Goal: Obtain resource: Download file/media

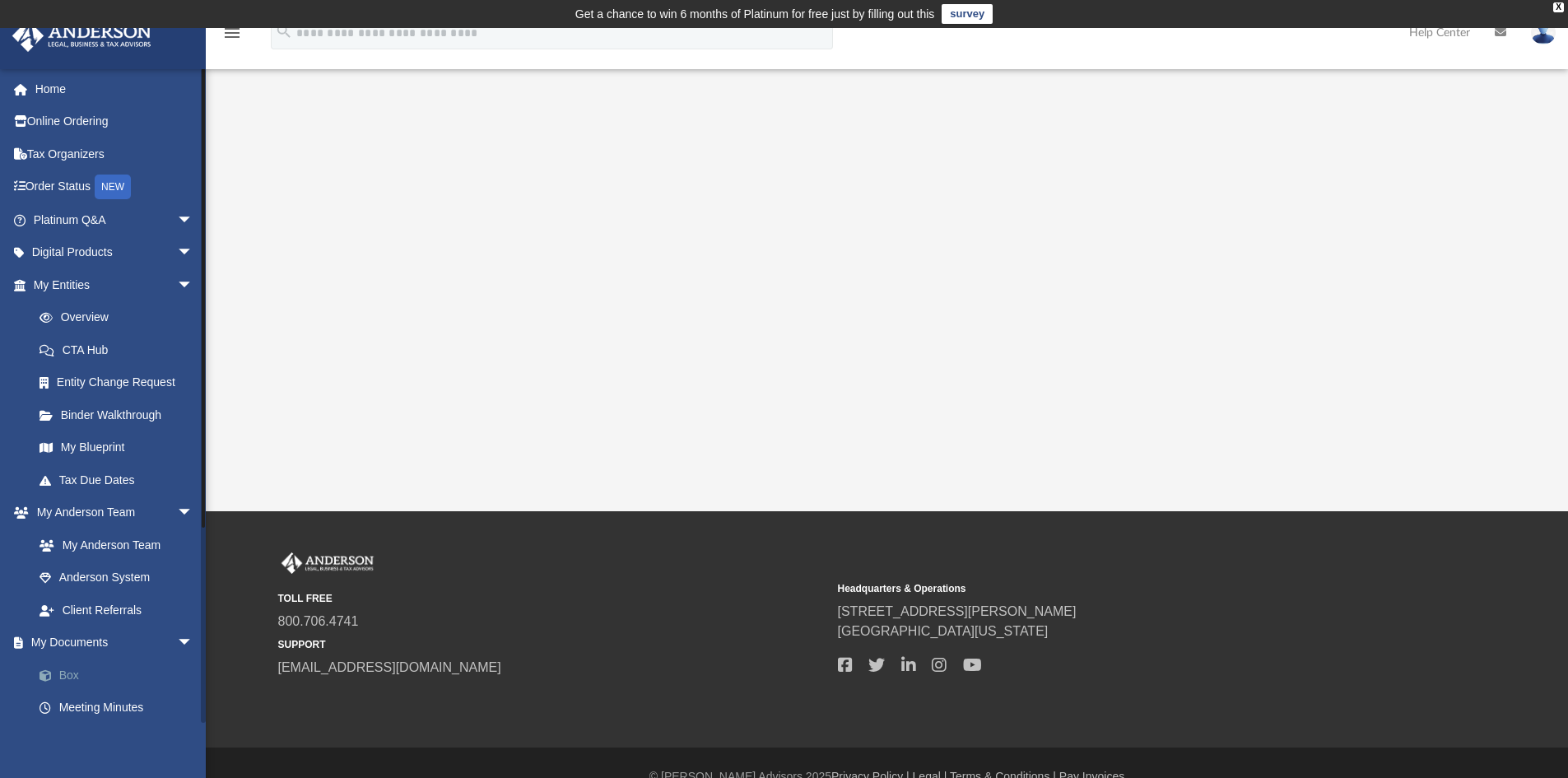
click at [66, 670] on link "Box" at bounding box center [120, 675] width 195 height 33
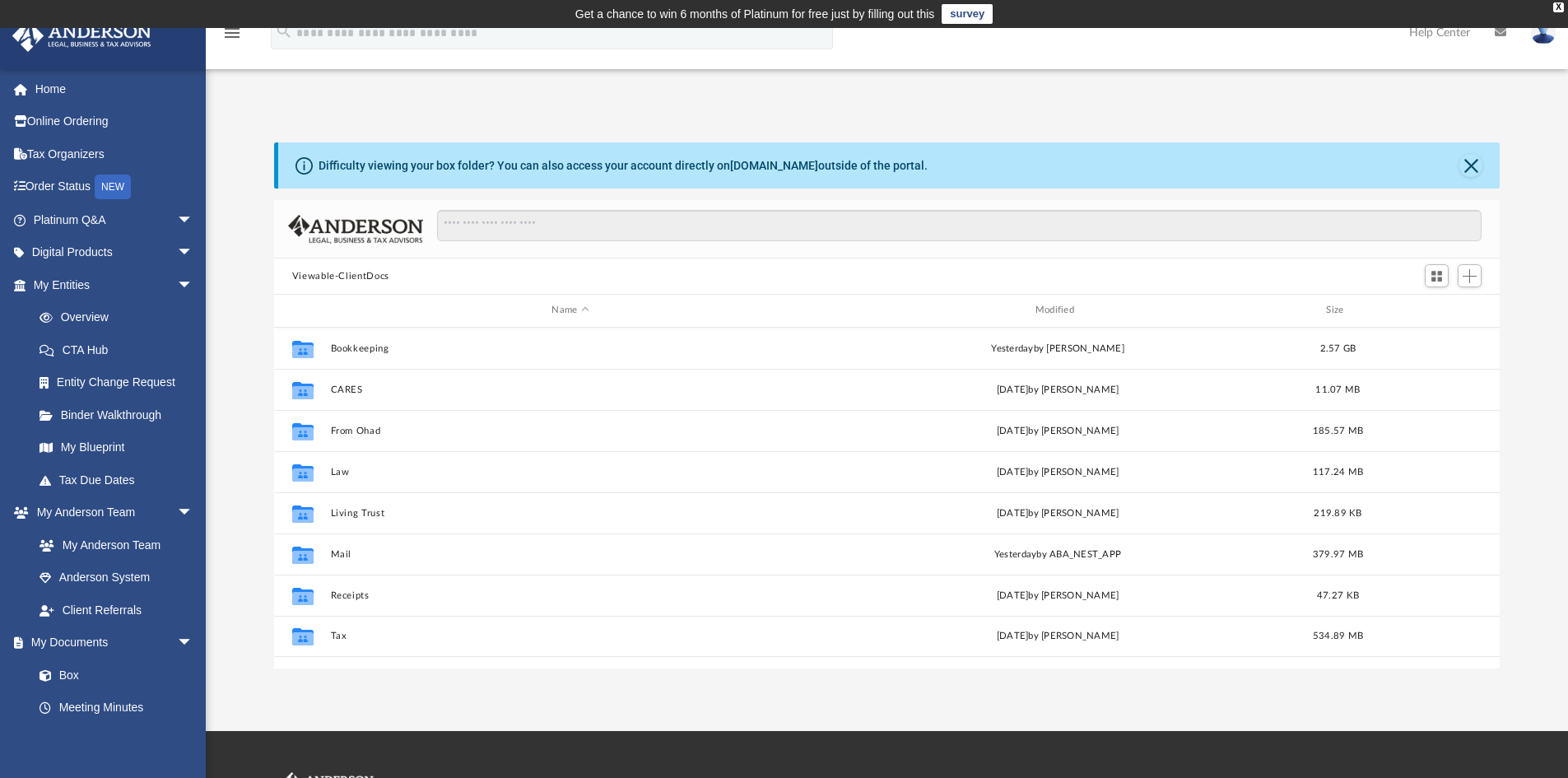
scroll to position [363, 1213]
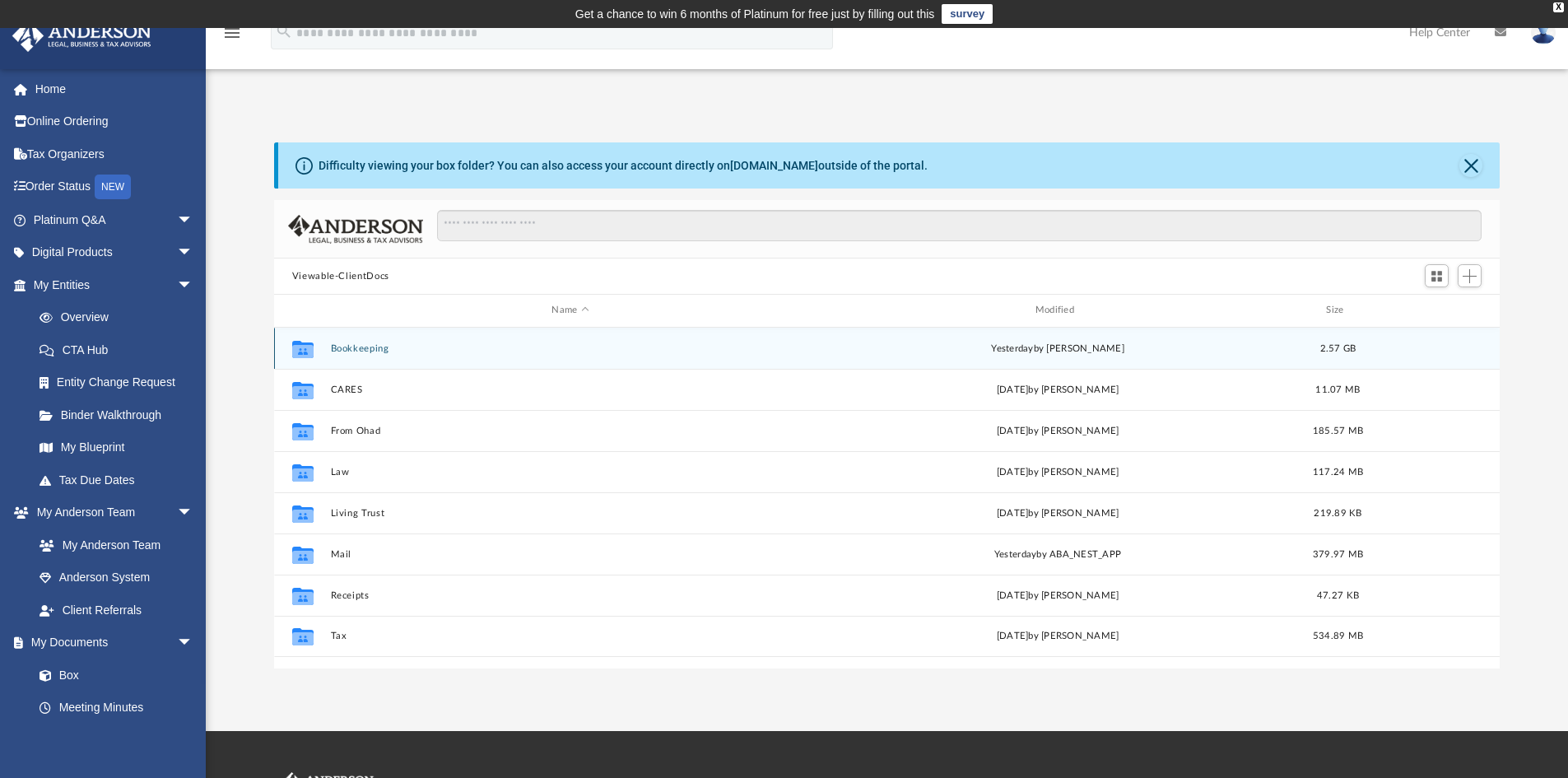
click at [364, 345] on button "Bookkeeping" at bounding box center [569, 348] width 479 height 11
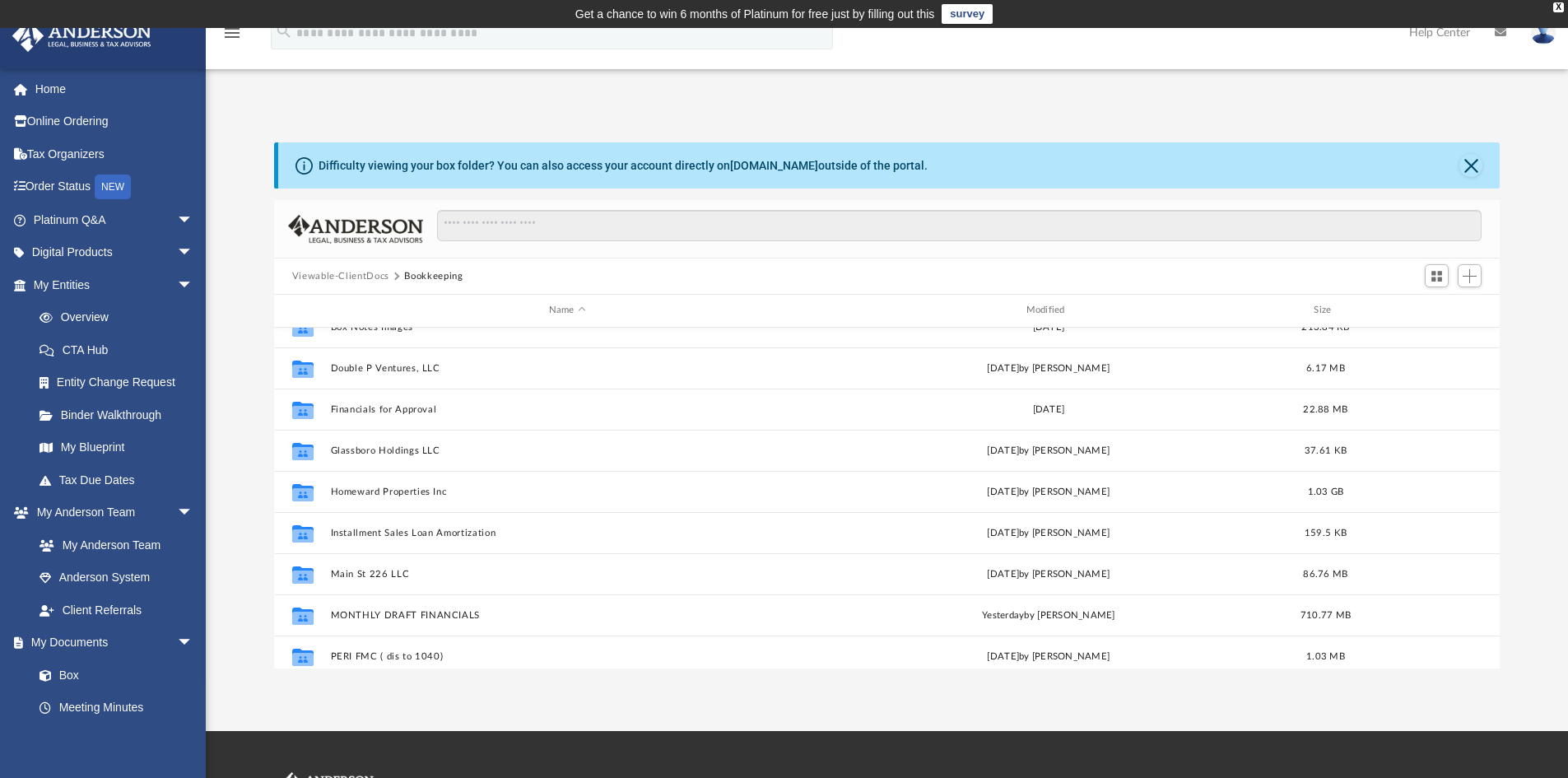
scroll to position [247, 0]
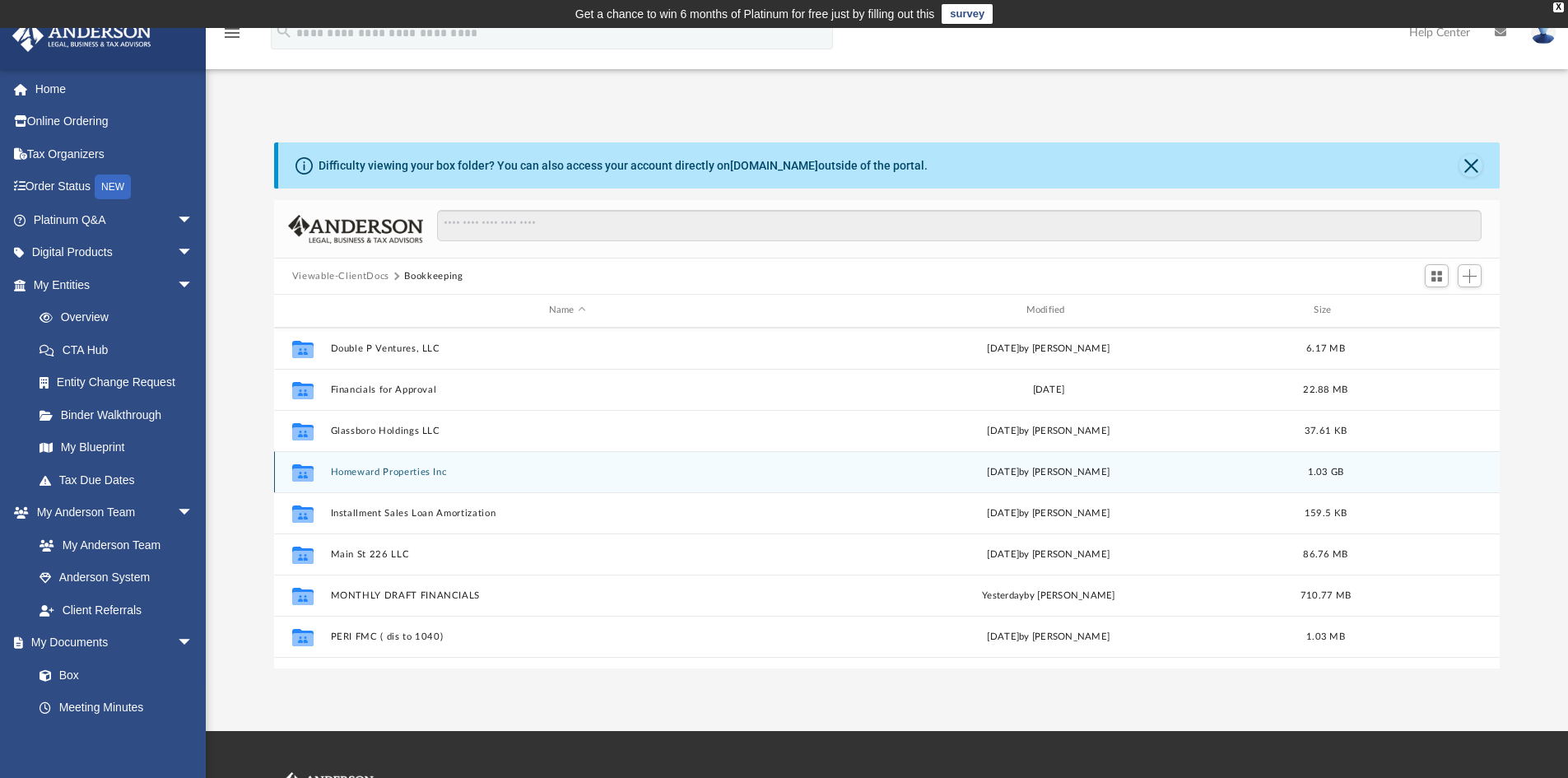
click at [373, 469] on button "Homeward Properties Inc" at bounding box center [567, 472] width 474 height 11
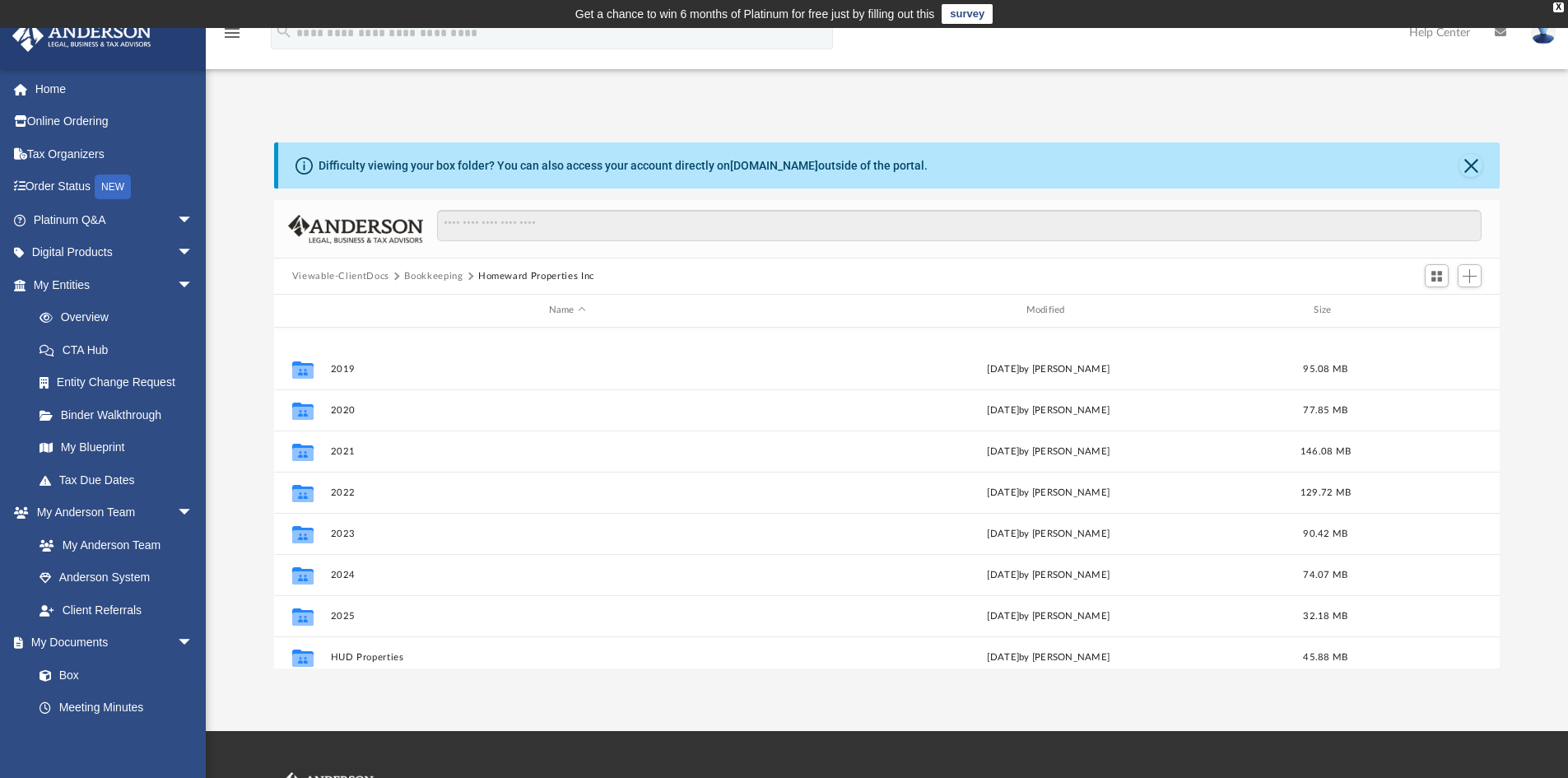
scroll to position [194, 0]
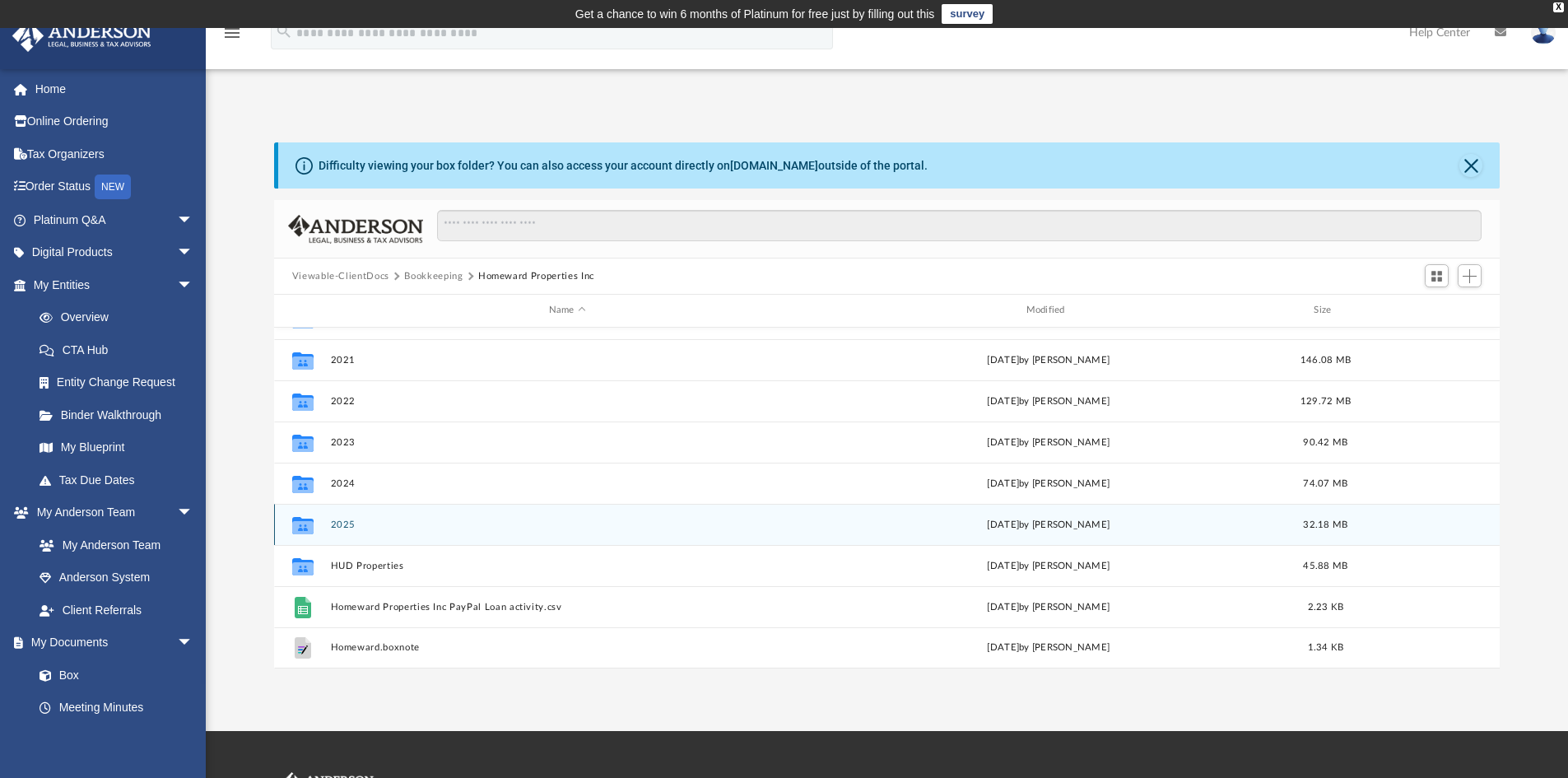
click at [342, 516] on div "Collaborated Folder 2025 [DATE] by [PERSON_NAME] 32.18 MB" at bounding box center [887, 524] width 1226 height 41
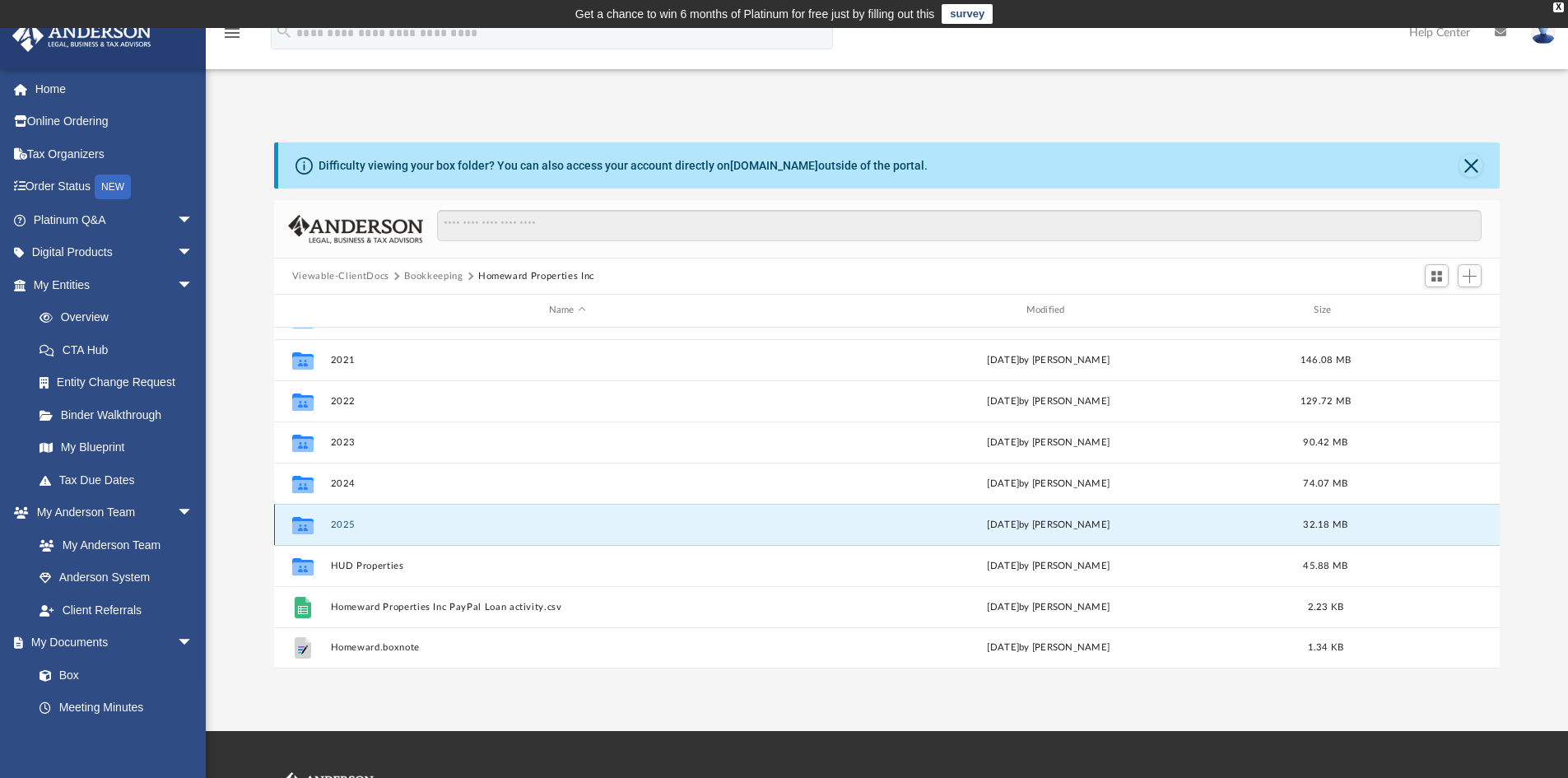
click at [339, 522] on button "2025" at bounding box center [567, 524] width 474 height 11
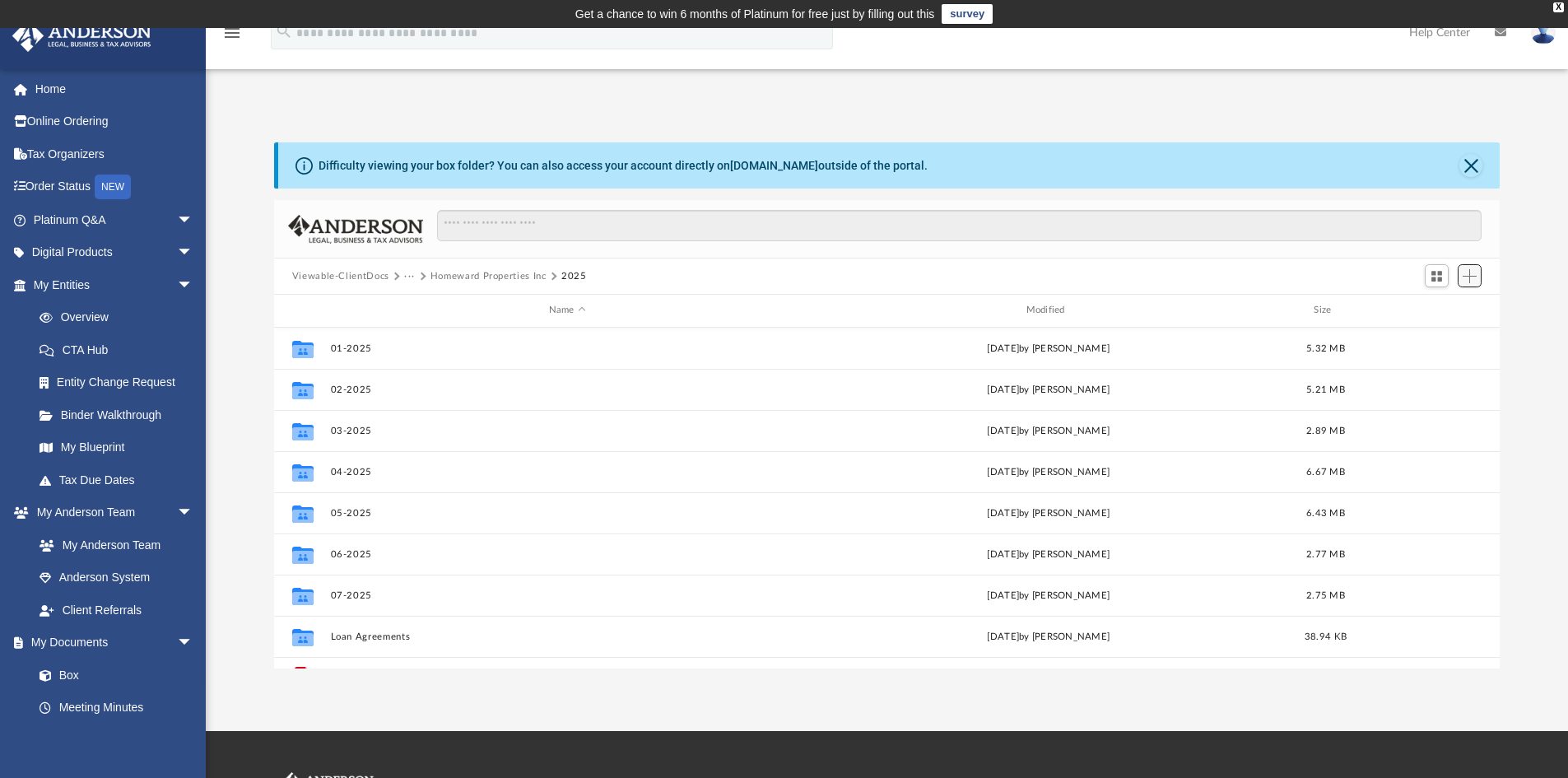
click at [1470, 274] on span "Add" at bounding box center [1470, 276] width 14 height 14
click at [1439, 335] on li "New Folder" at bounding box center [1446, 334] width 53 height 18
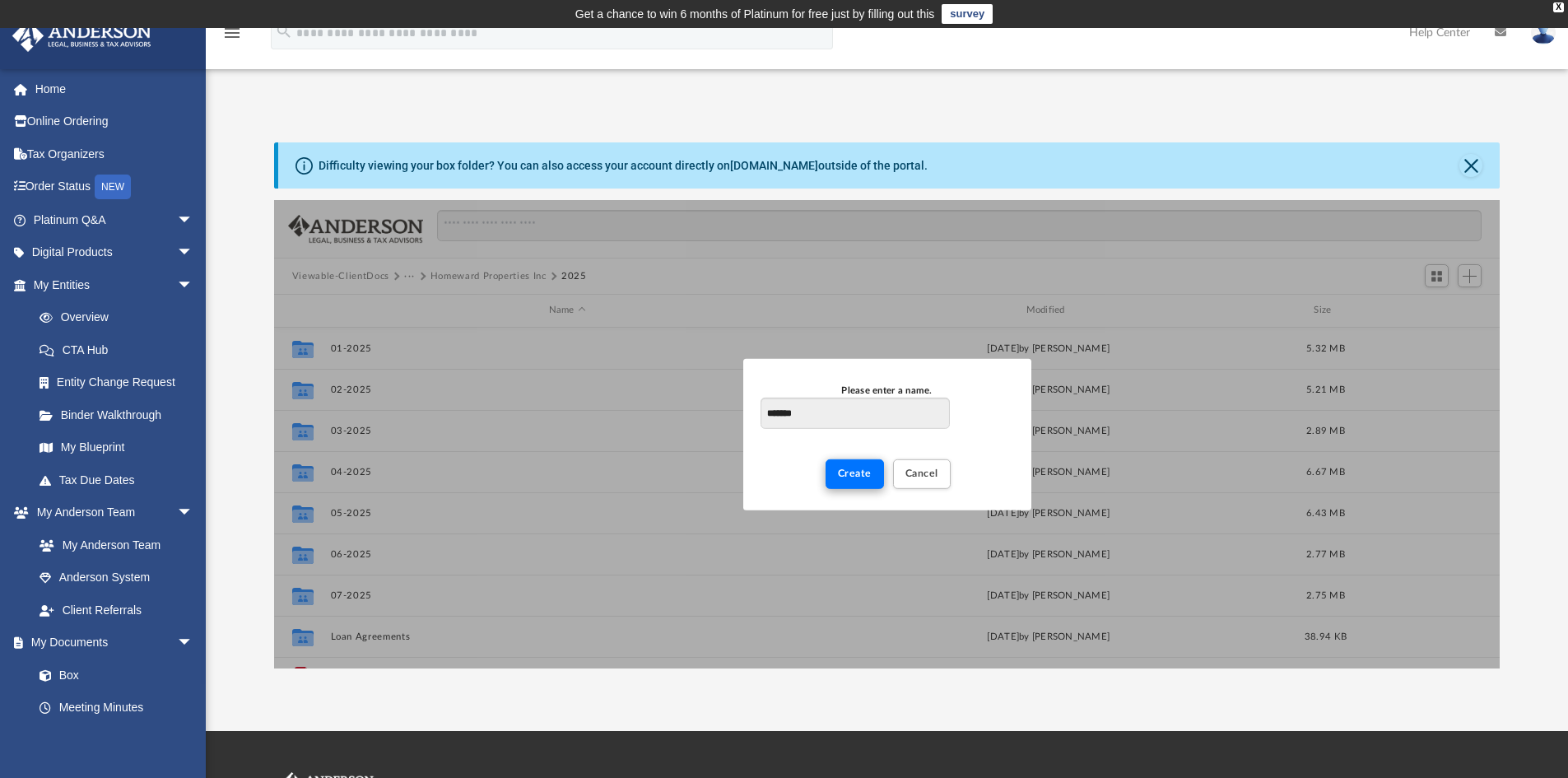
type input "*******"
click at [863, 472] on span "Create" at bounding box center [855, 474] width 34 height 10
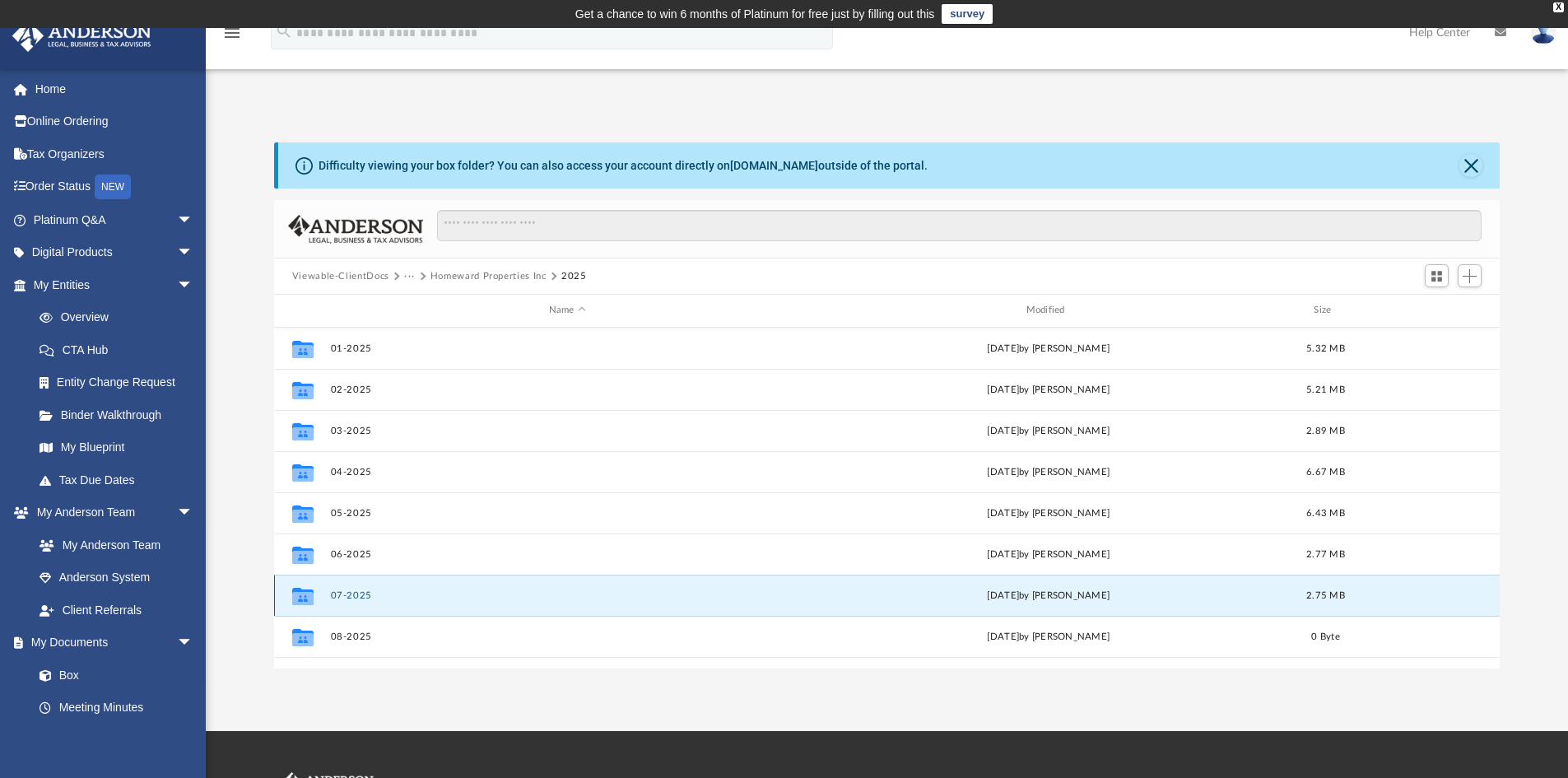
click at [347, 592] on button "07-2025" at bounding box center [567, 595] width 474 height 11
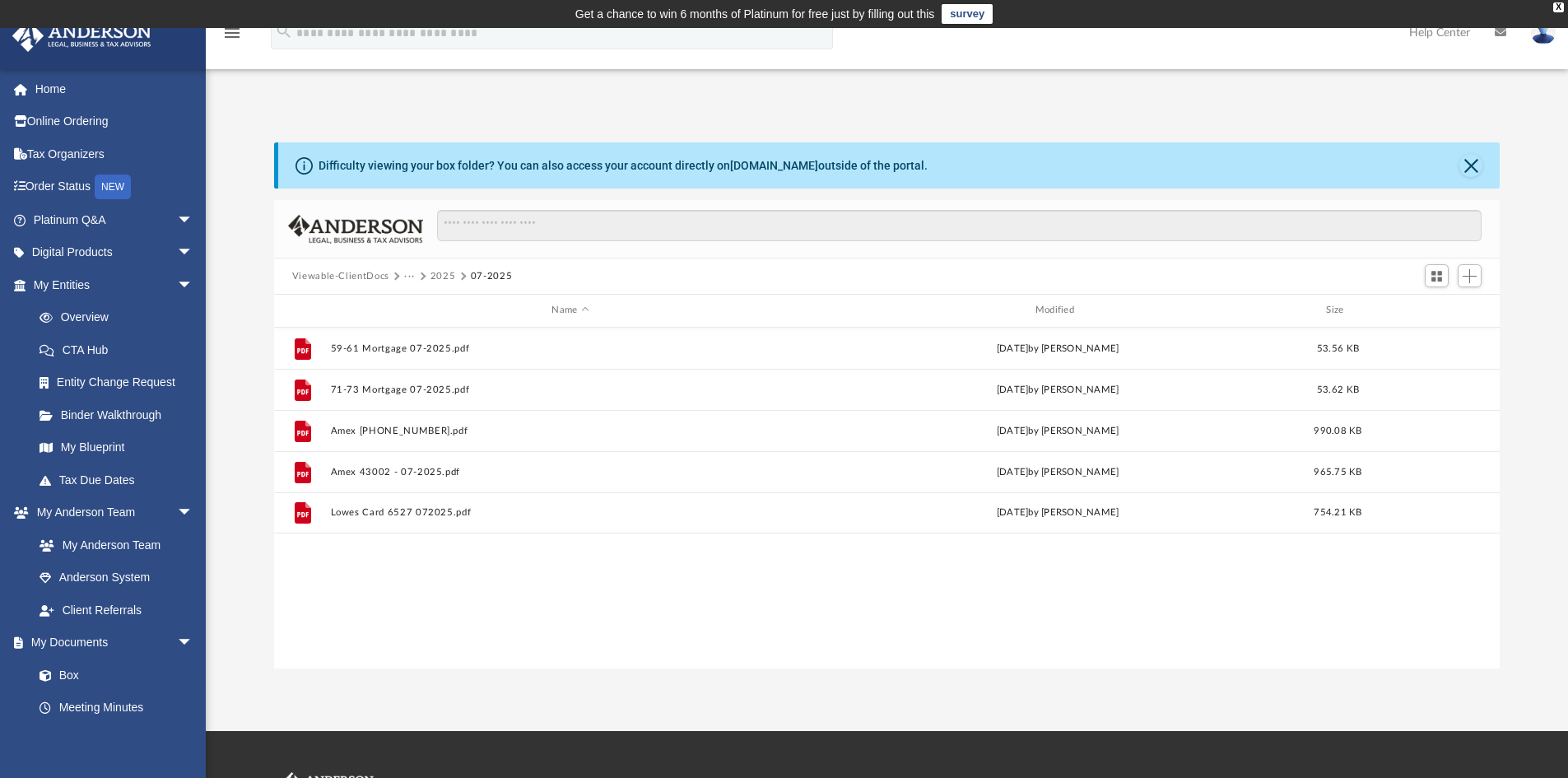
click at [440, 273] on button "2025" at bounding box center [443, 277] width 25 height 15
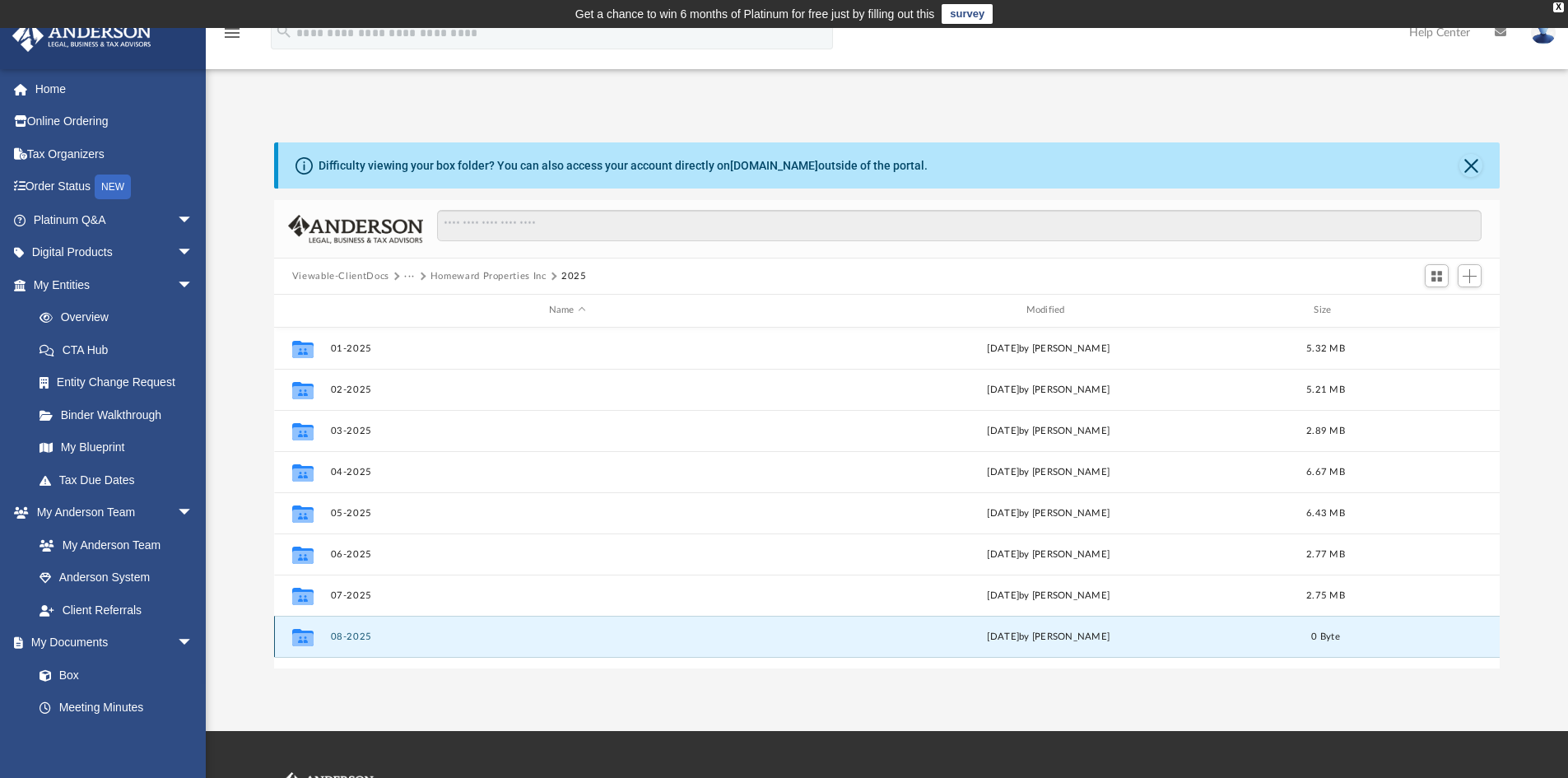
click at [342, 634] on button "08-2025" at bounding box center [567, 636] width 474 height 11
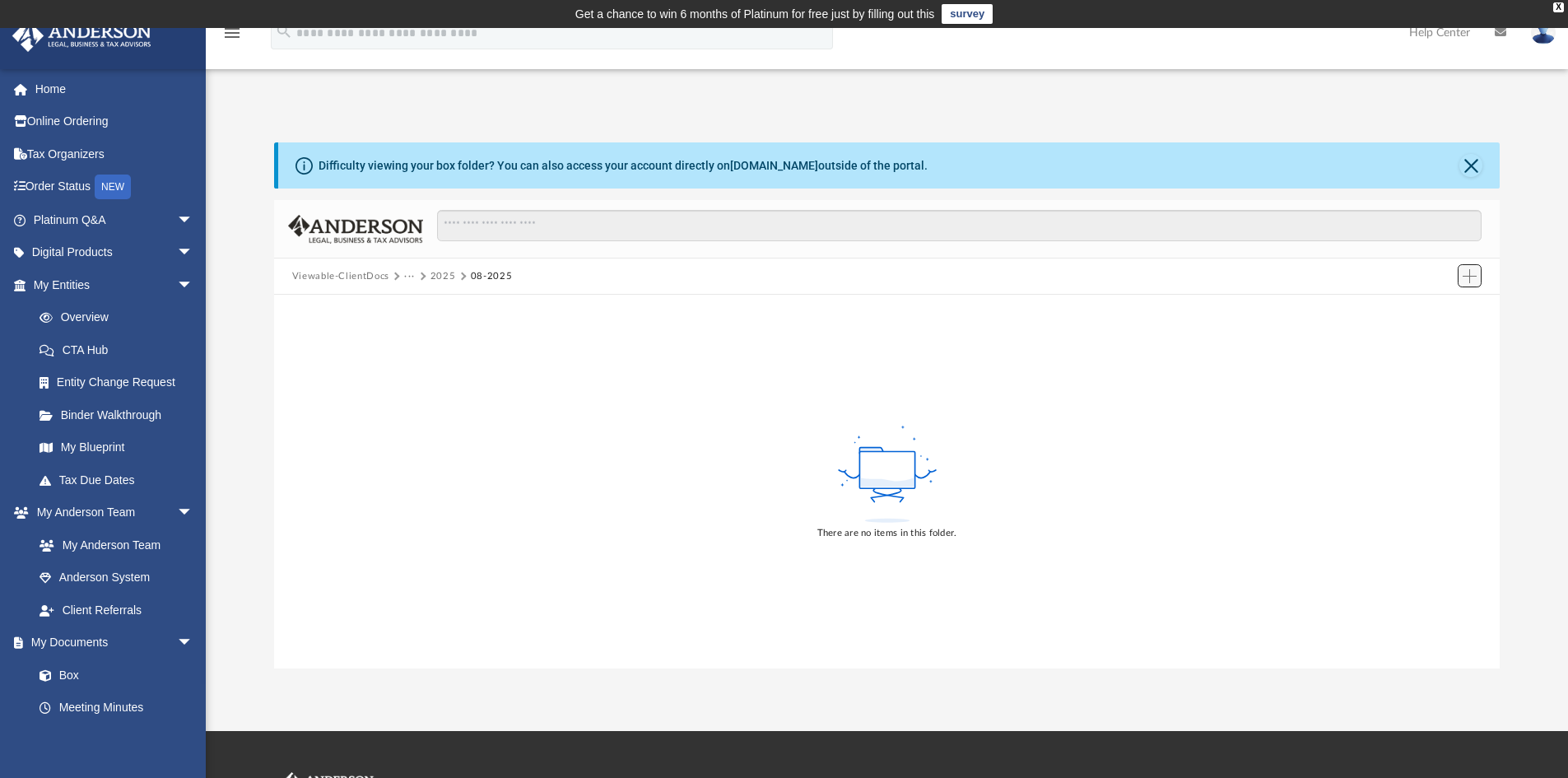
click at [1465, 267] on button "Add" at bounding box center [1470, 275] width 24 height 23
click at [1440, 303] on li "Upload" at bounding box center [1446, 309] width 53 height 18
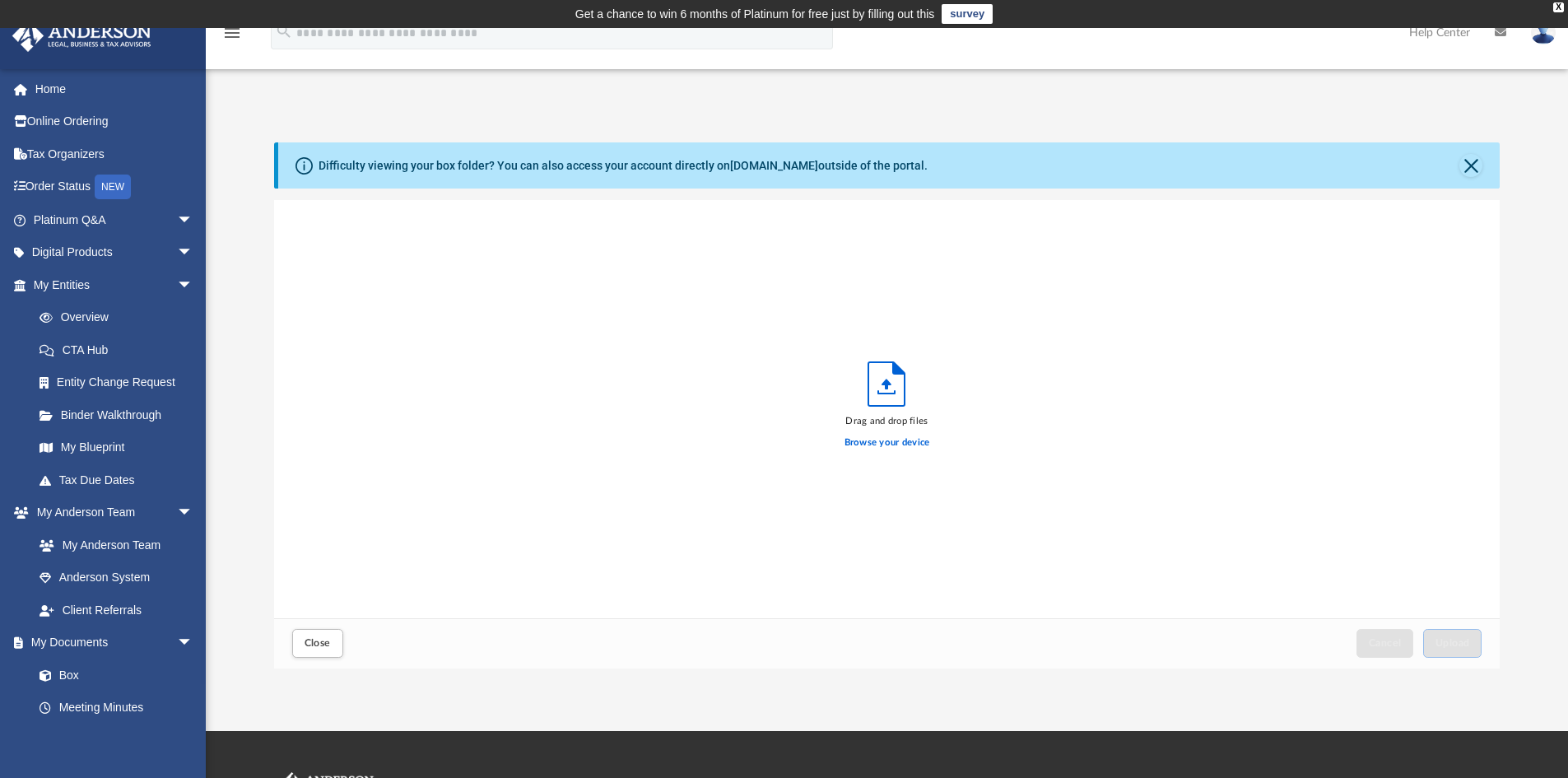
scroll to position [405, 1213]
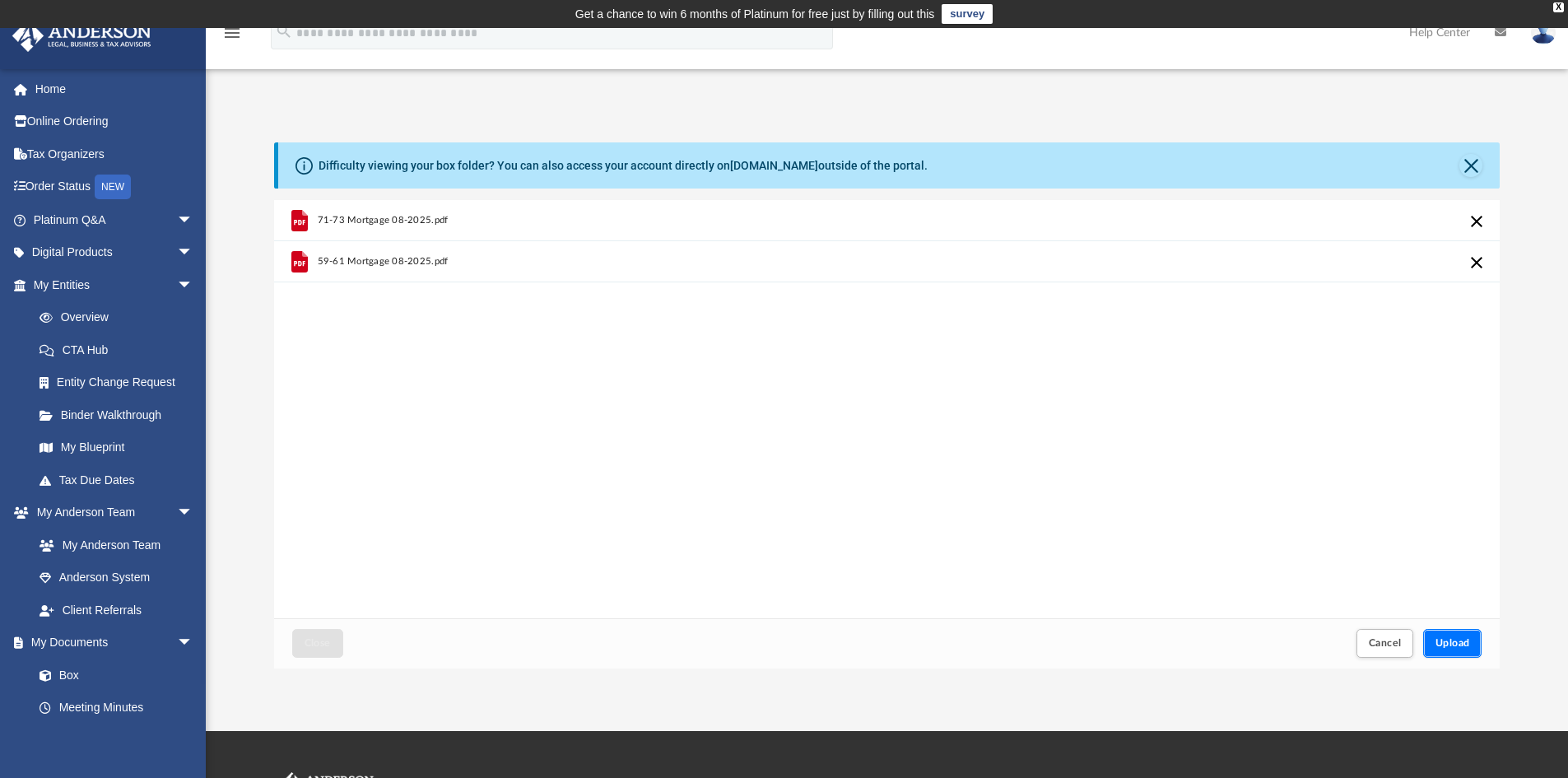
click at [1453, 637] on button "Upload" at bounding box center [1453, 643] width 59 height 29
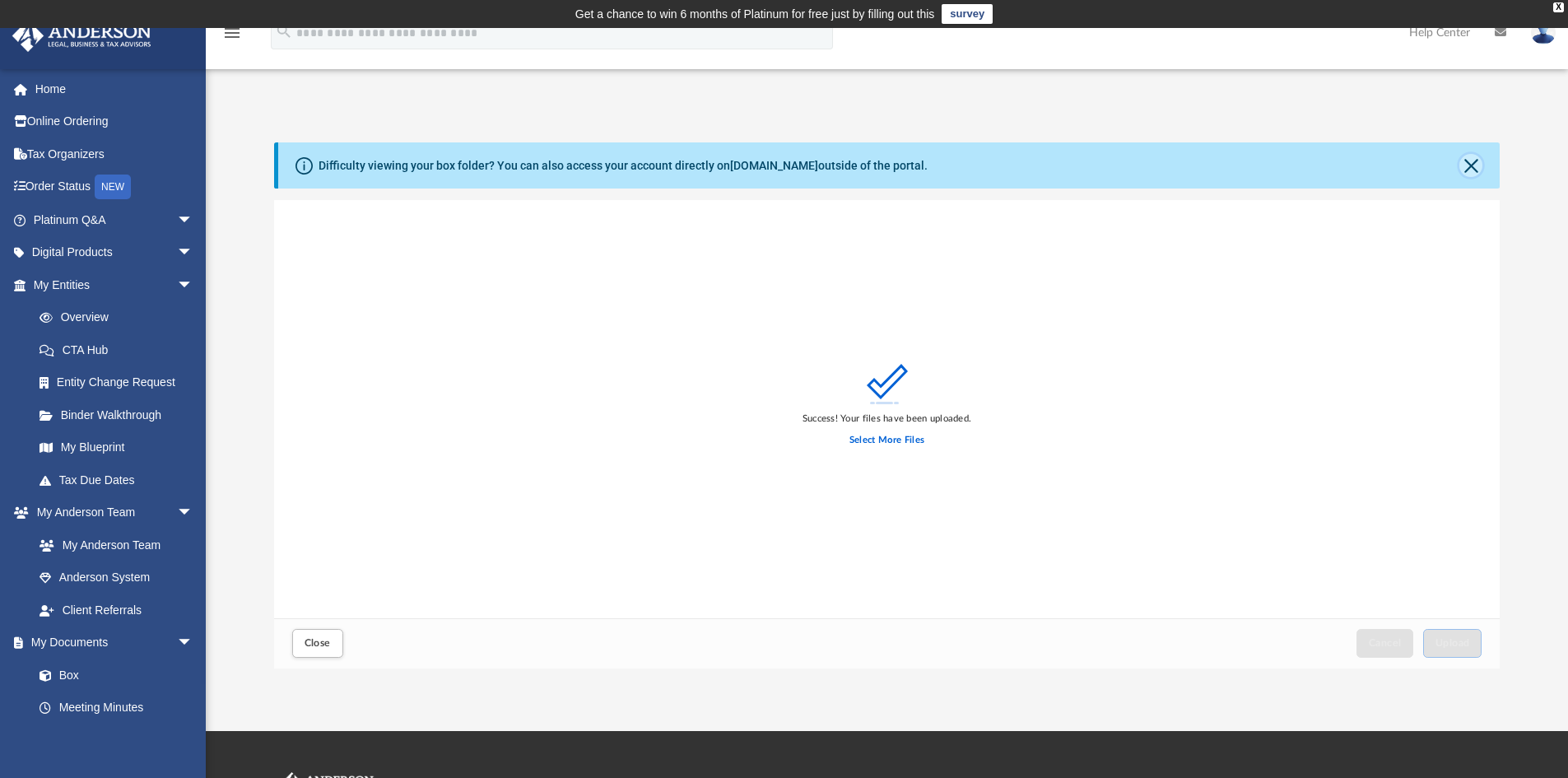
click at [1472, 162] on button "Close" at bounding box center [1470, 165] width 23 height 23
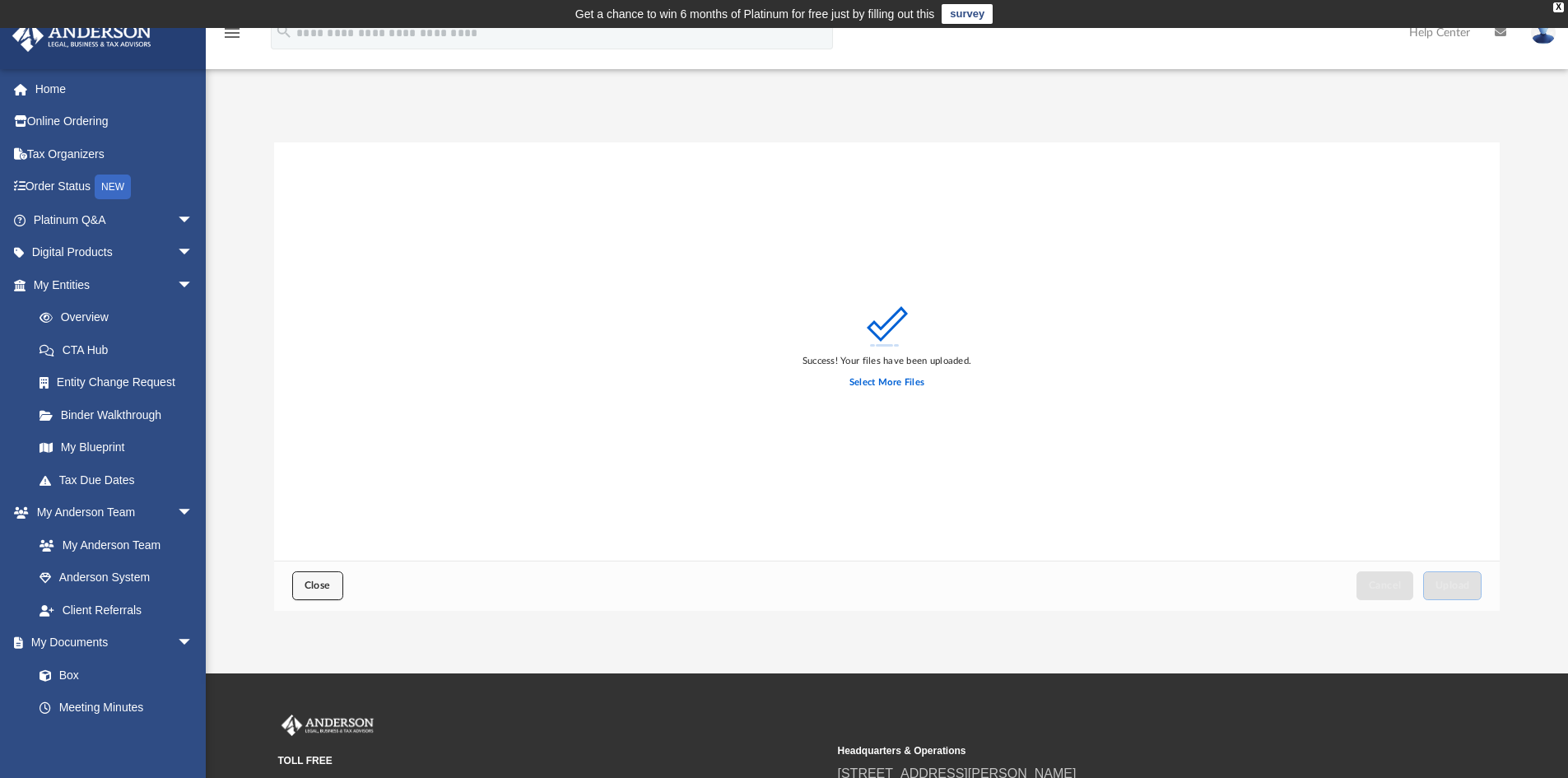
click at [305, 580] on span "Close" at bounding box center [317, 585] width 26 height 10
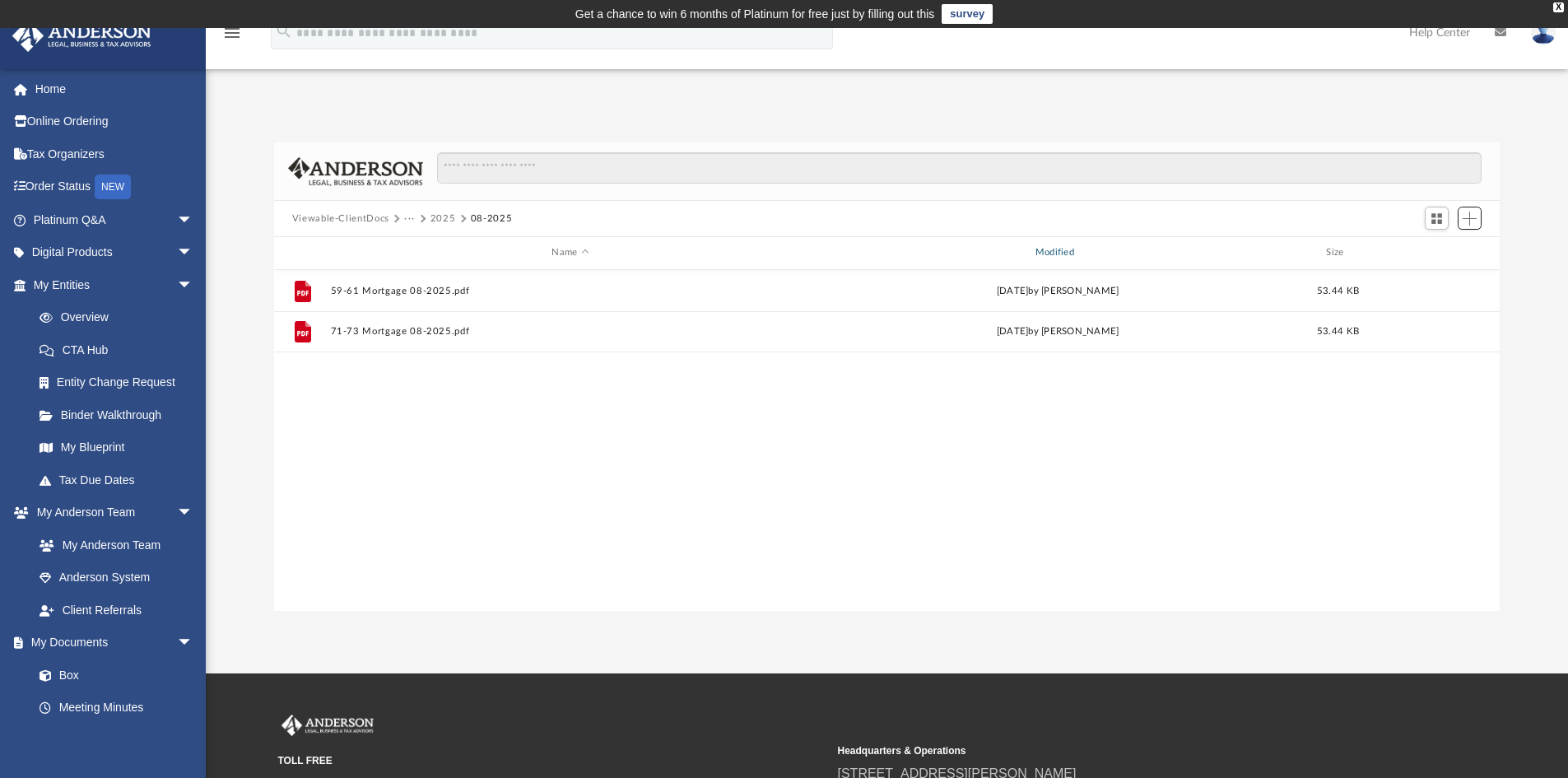
scroll to position [363, 1213]
click at [373, 216] on button "Viewable-ClientDocs" at bounding box center [340, 219] width 97 height 15
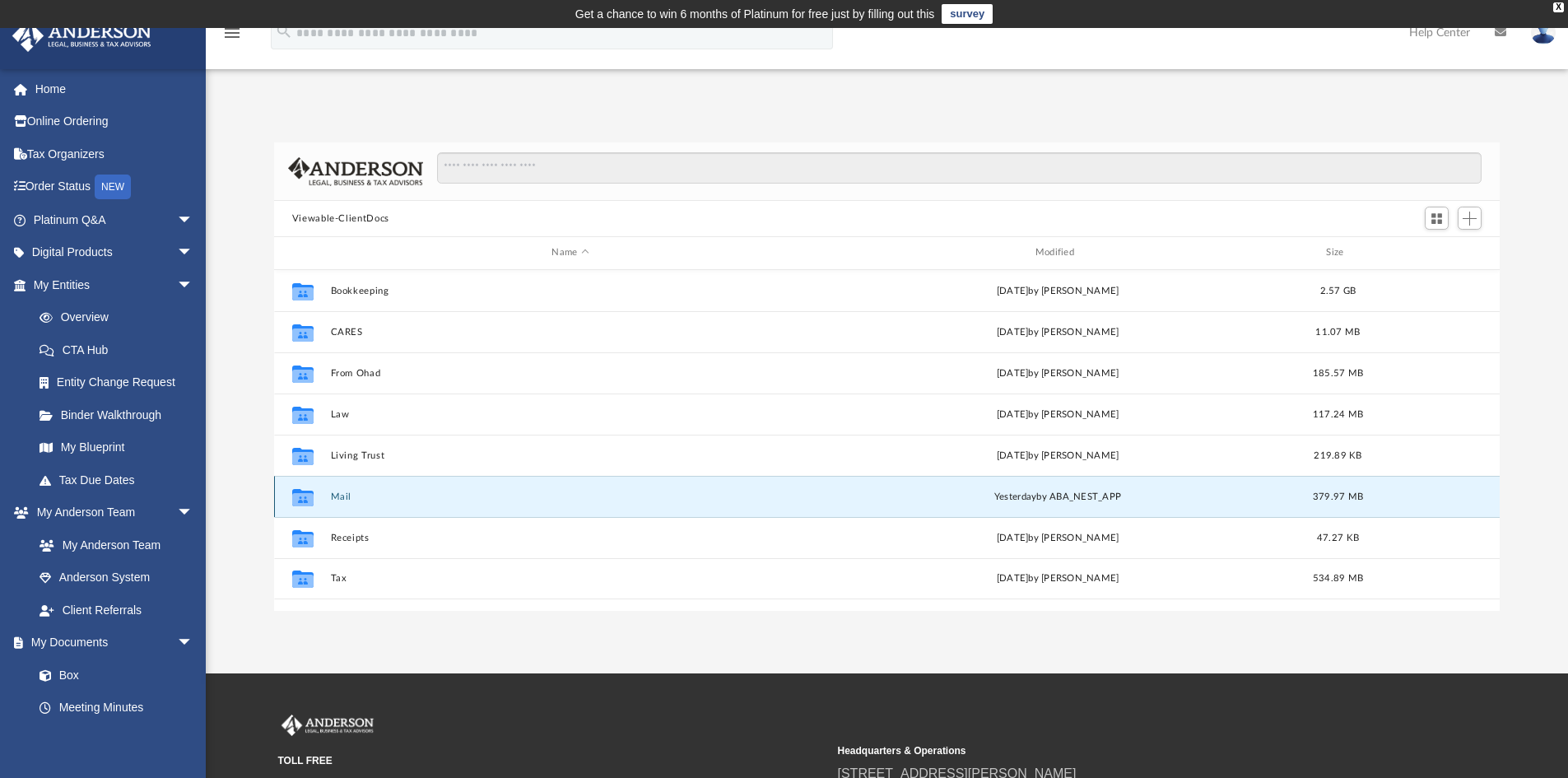
click at [338, 495] on button "Mail" at bounding box center [569, 496] width 479 height 11
click at [337, 495] on button "Mail" at bounding box center [569, 496] width 479 height 11
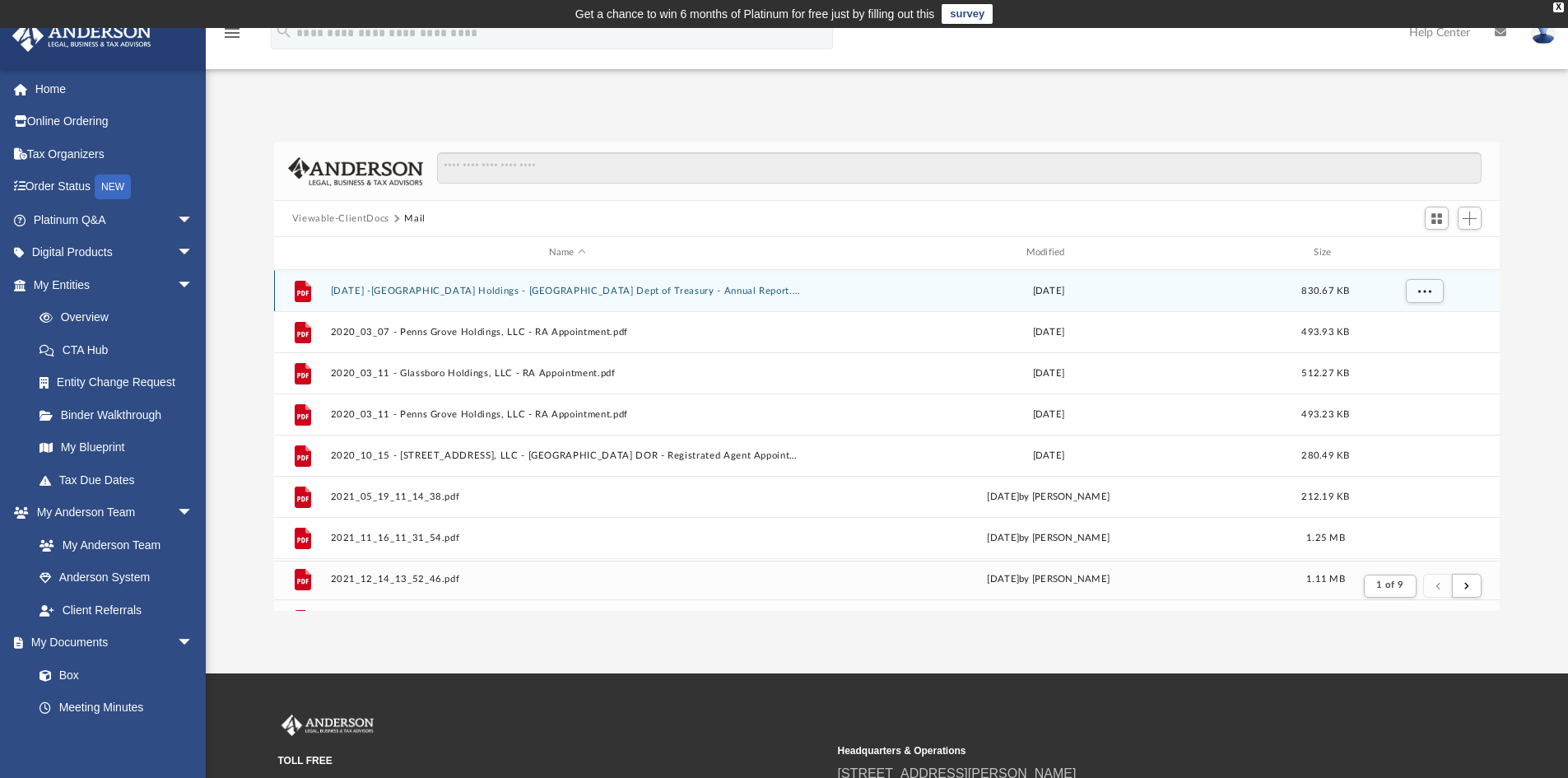
scroll to position [311, 1213]
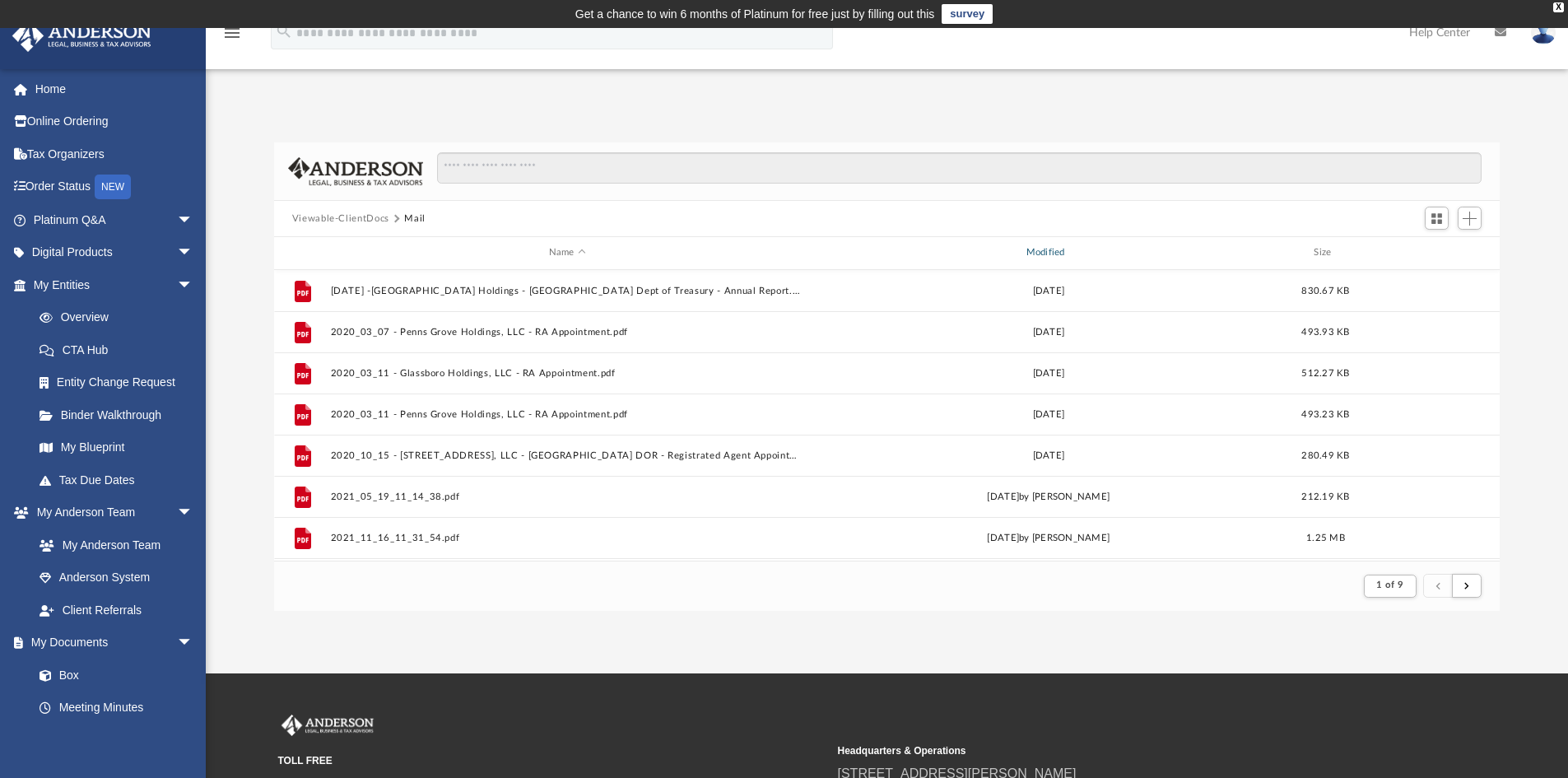
click at [1045, 250] on div "Modified" at bounding box center [1048, 253] width 474 height 15
click at [1047, 252] on div "Modified" at bounding box center [1048, 253] width 474 height 15
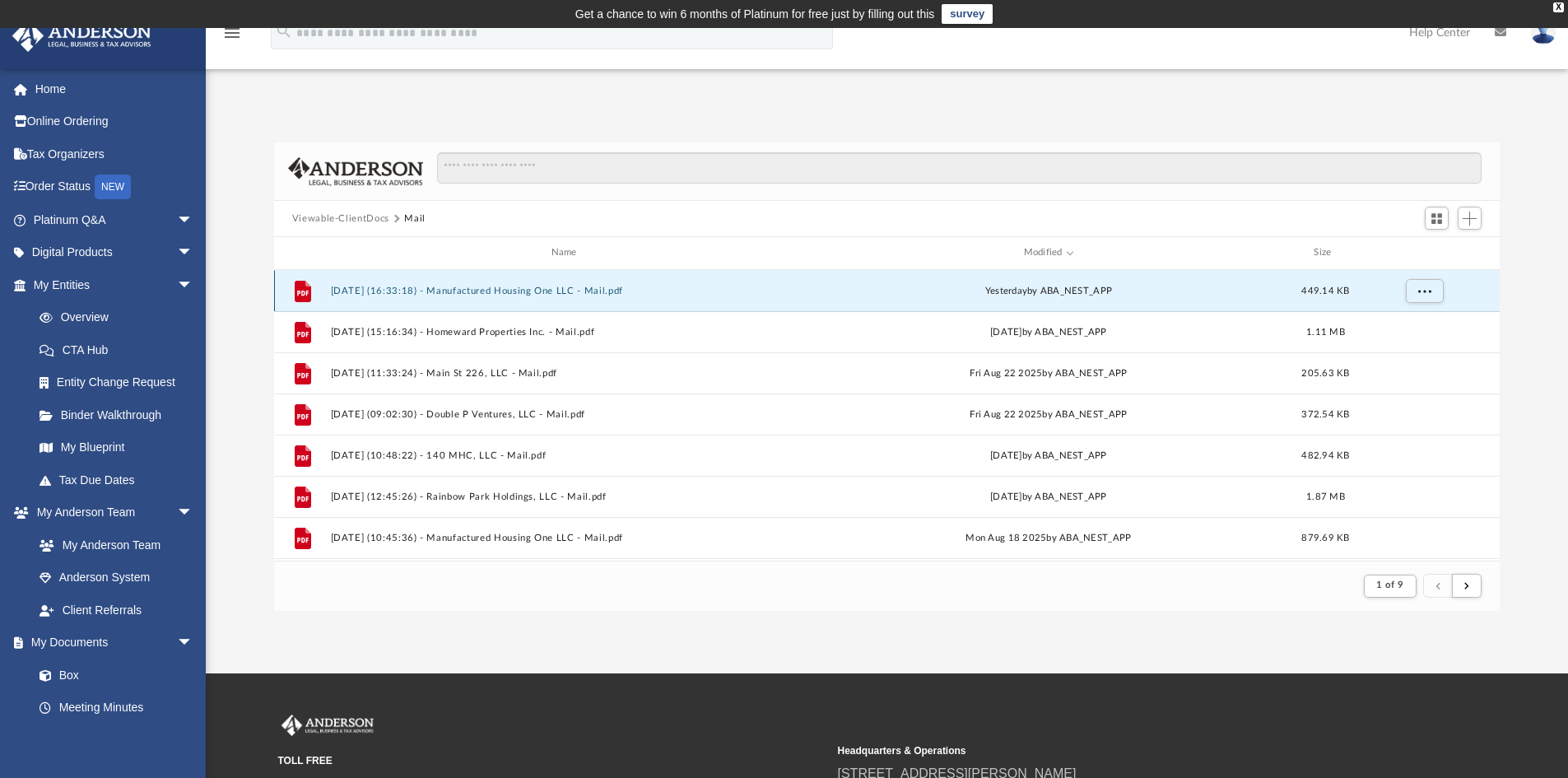
click at [485, 289] on button "[DATE] (16:33:18) - Manufactured Housing One LLC - Mail.pdf" at bounding box center [567, 291] width 474 height 11
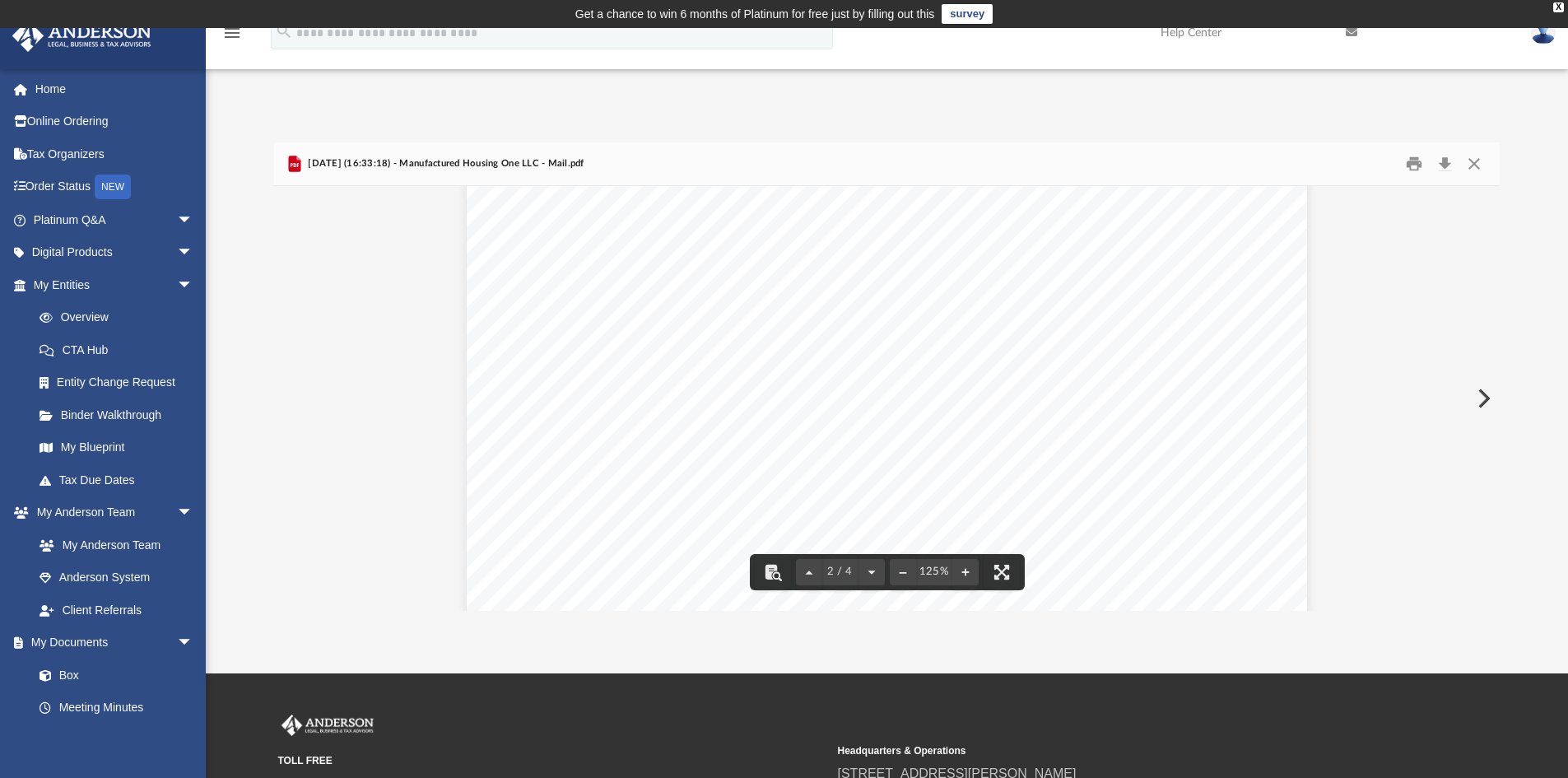
scroll to position [1399, 0]
click at [1412, 161] on button "Print" at bounding box center [1413, 164] width 33 height 25
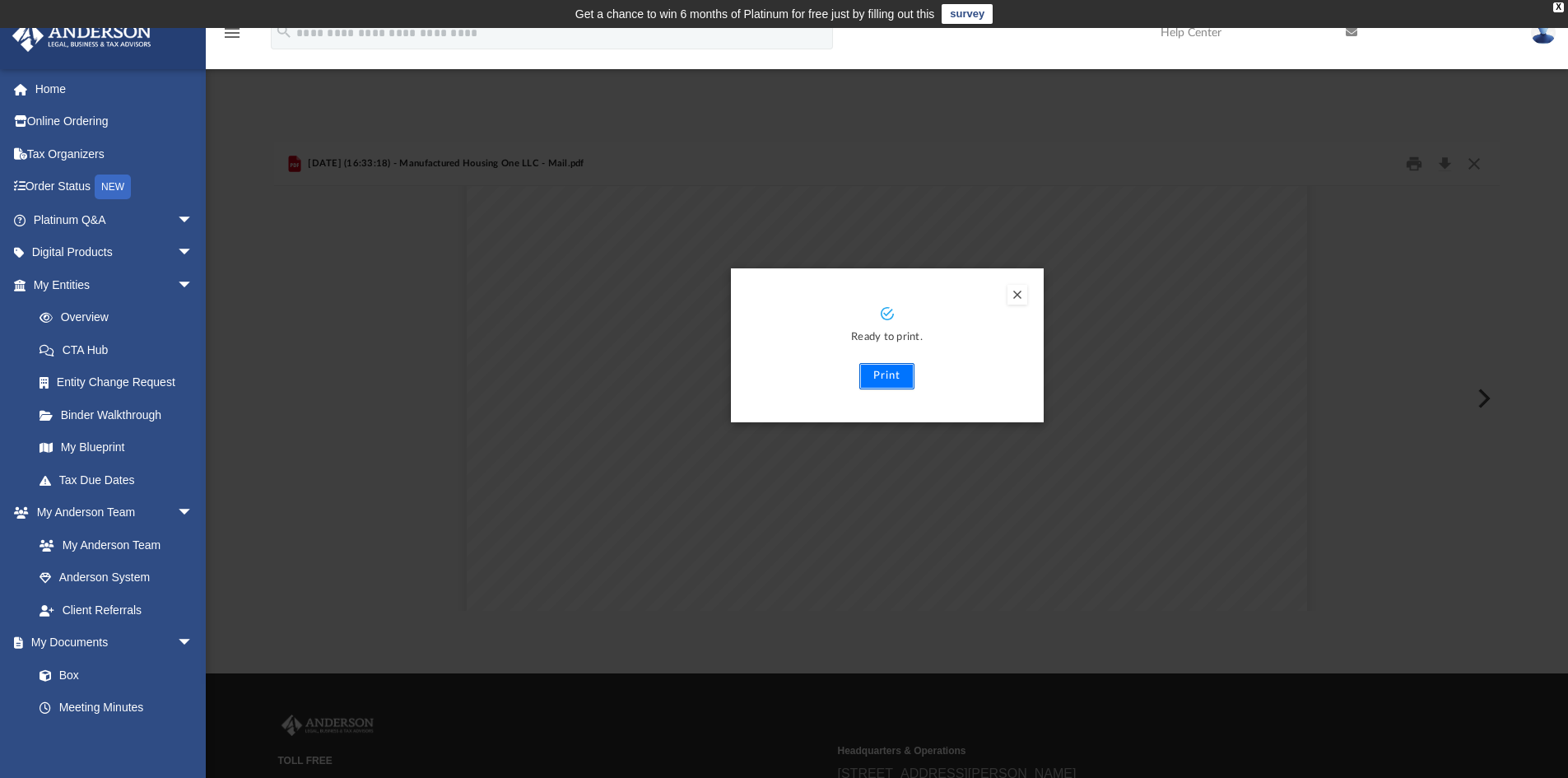
click at [882, 374] on button "Print" at bounding box center [887, 376] width 56 height 26
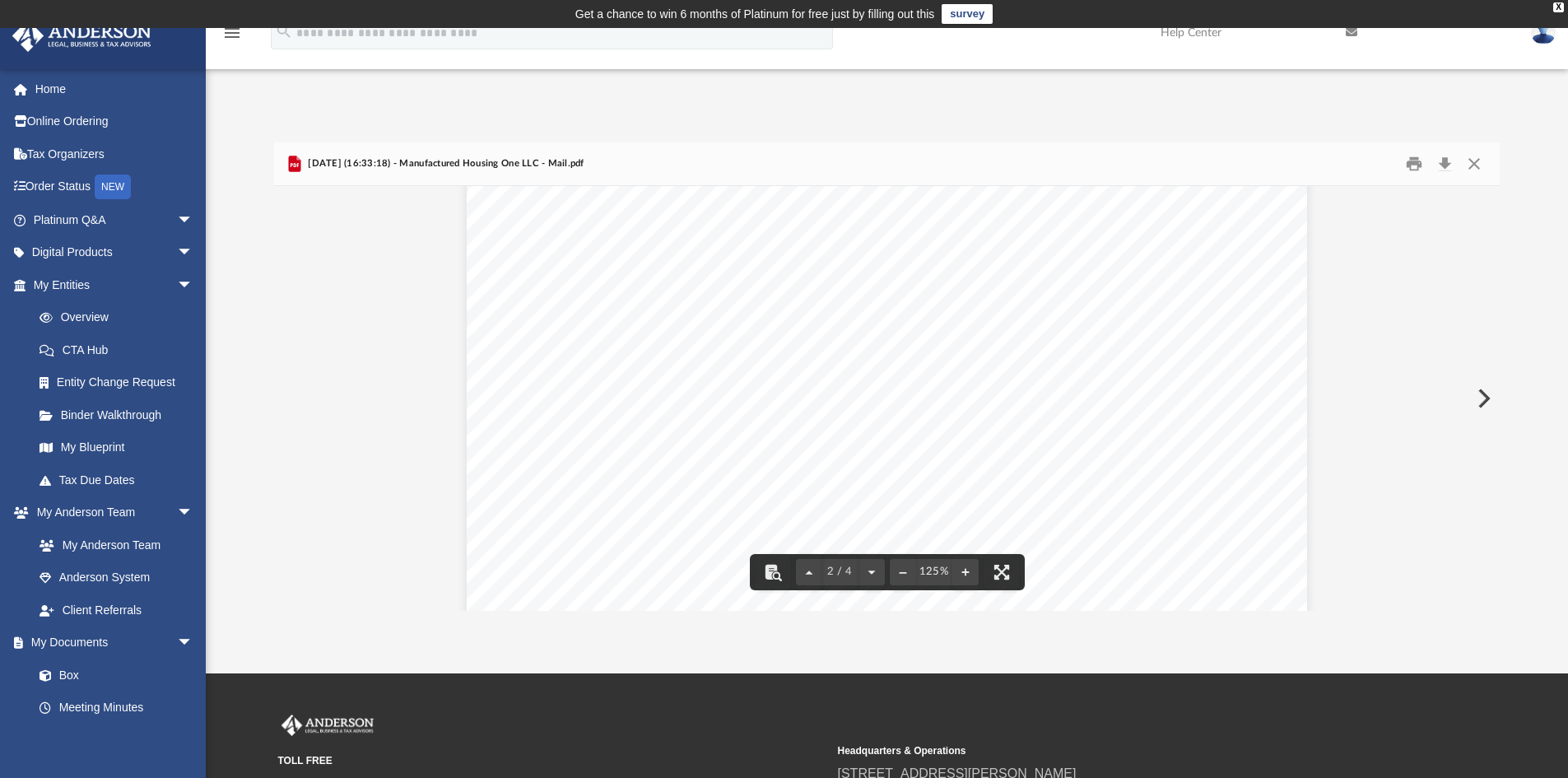
click at [1481, 399] on button "Preview" at bounding box center [1482, 398] width 36 height 46
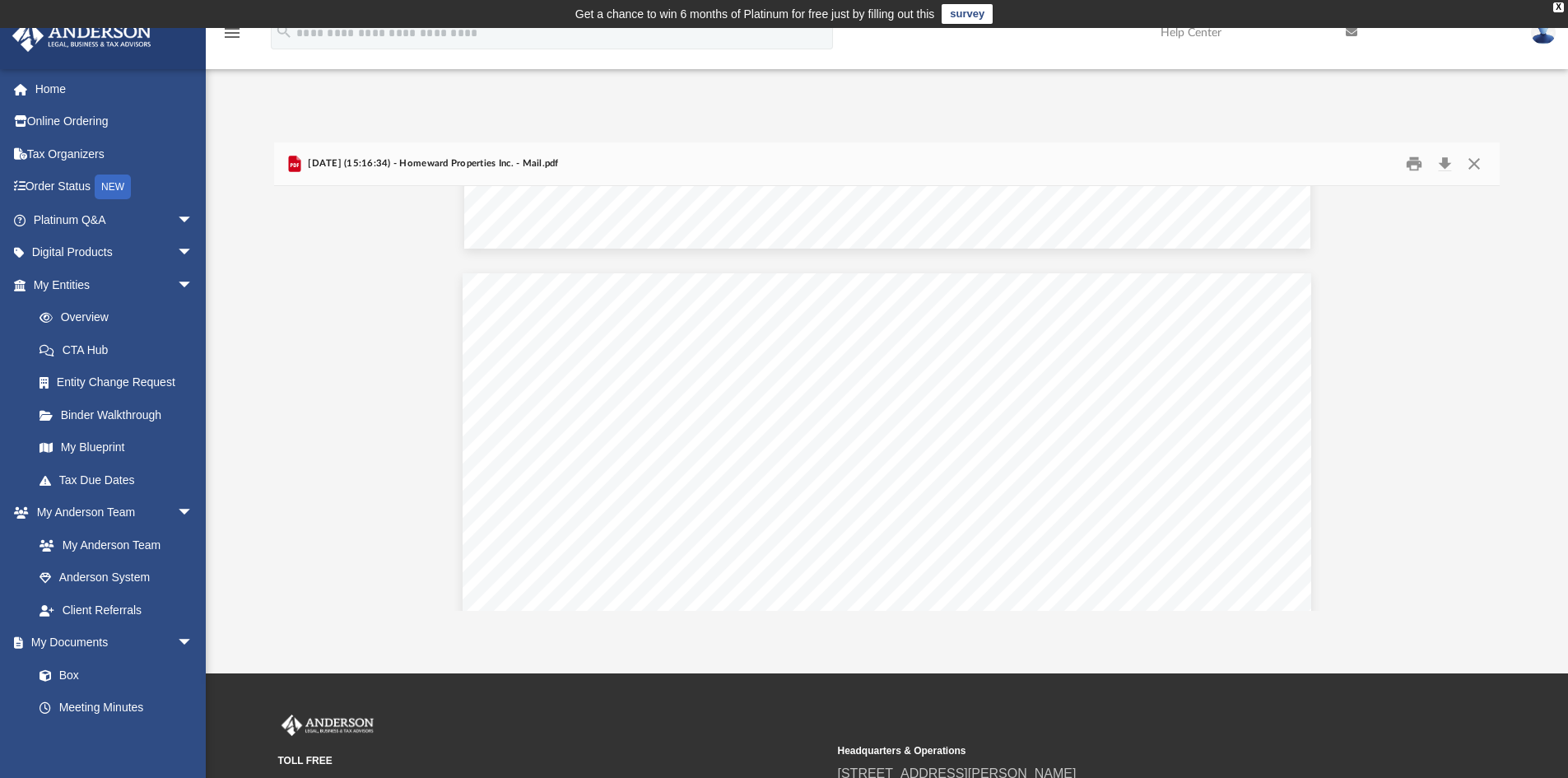
scroll to position [1811, 0]
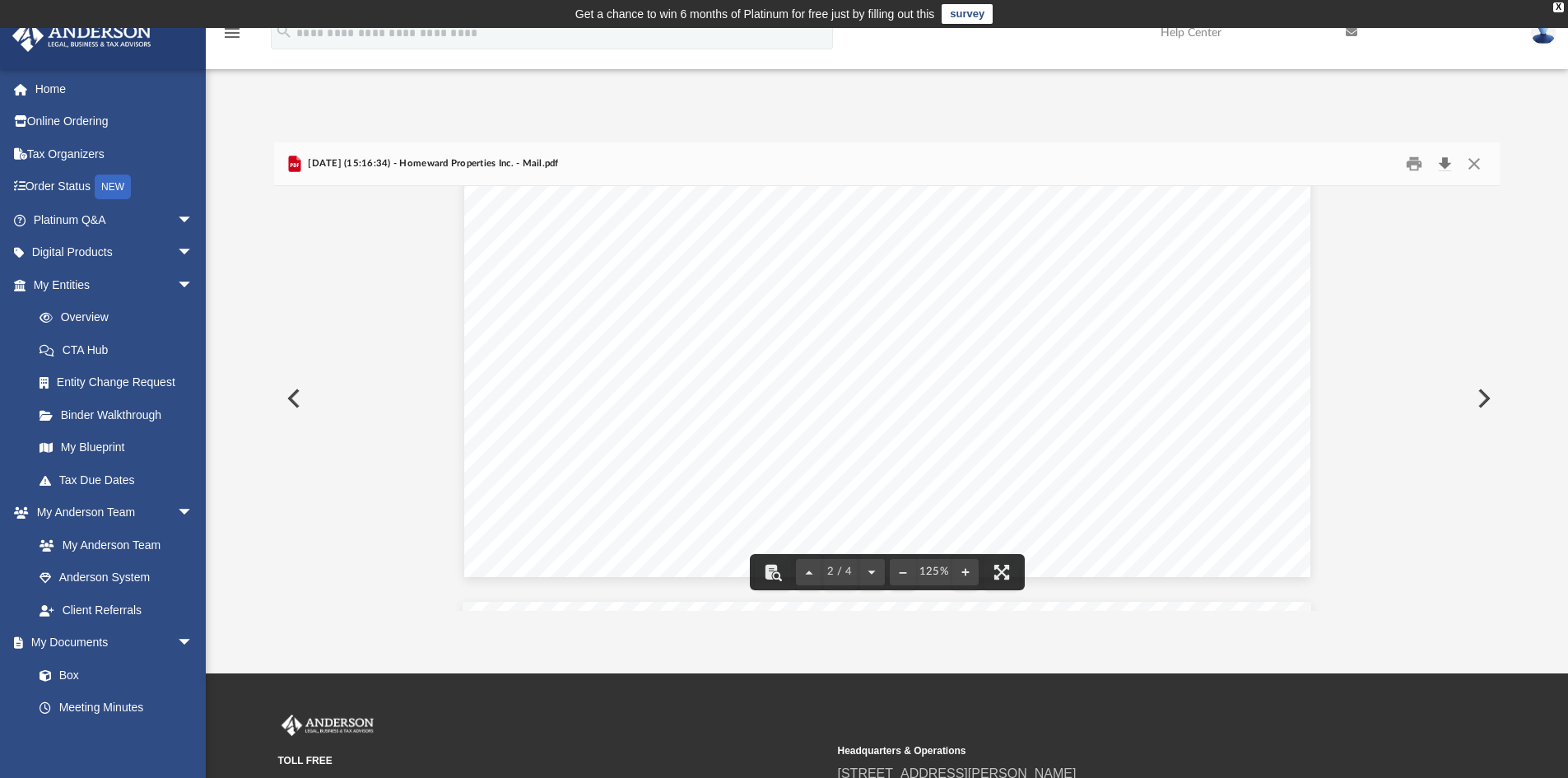
click at [1445, 161] on button "Download" at bounding box center [1444, 164] width 29 height 25
drag, startPoint x: 1438, startPoint y: 414, endPoint x: 1446, endPoint y: 404, distance: 12.8
click at [1485, 396] on button "Preview" at bounding box center [1482, 398] width 36 height 46
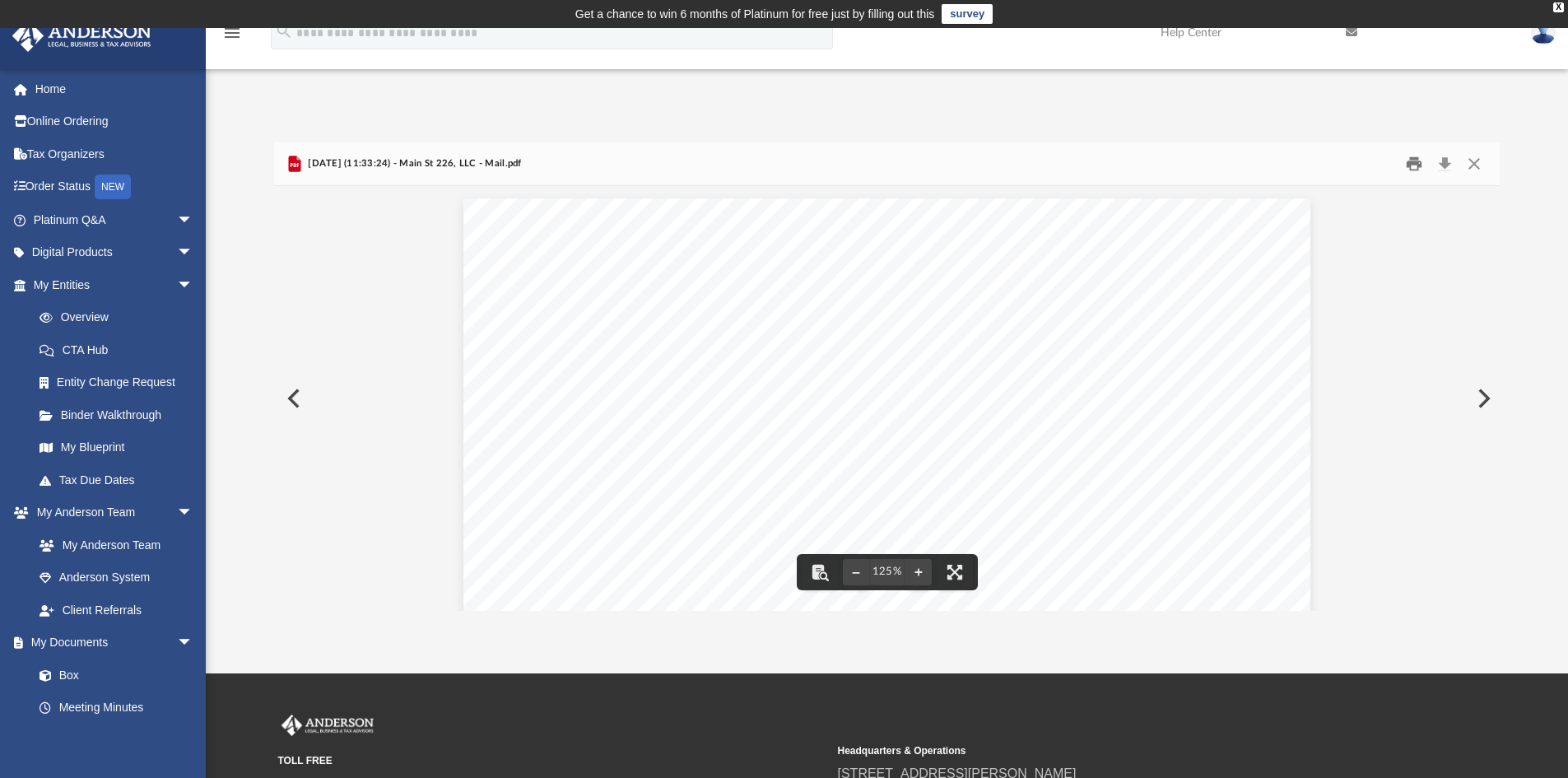
click at [1410, 162] on button "Print" at bounding box center [1413, 164] width 33 height 25
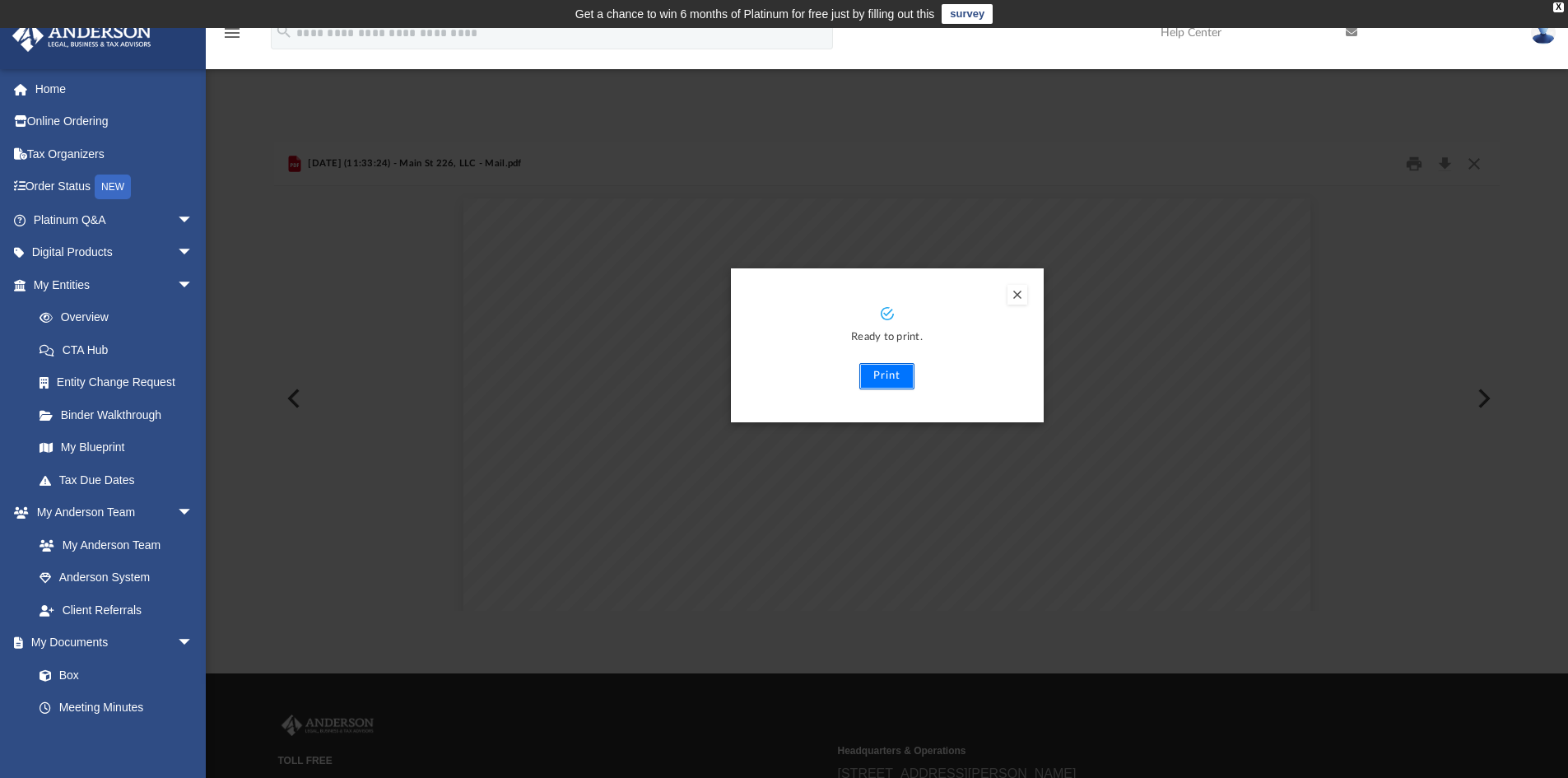
click at [893, 375] on button "Print" at bounding box center [887, 376] width 56 height 26
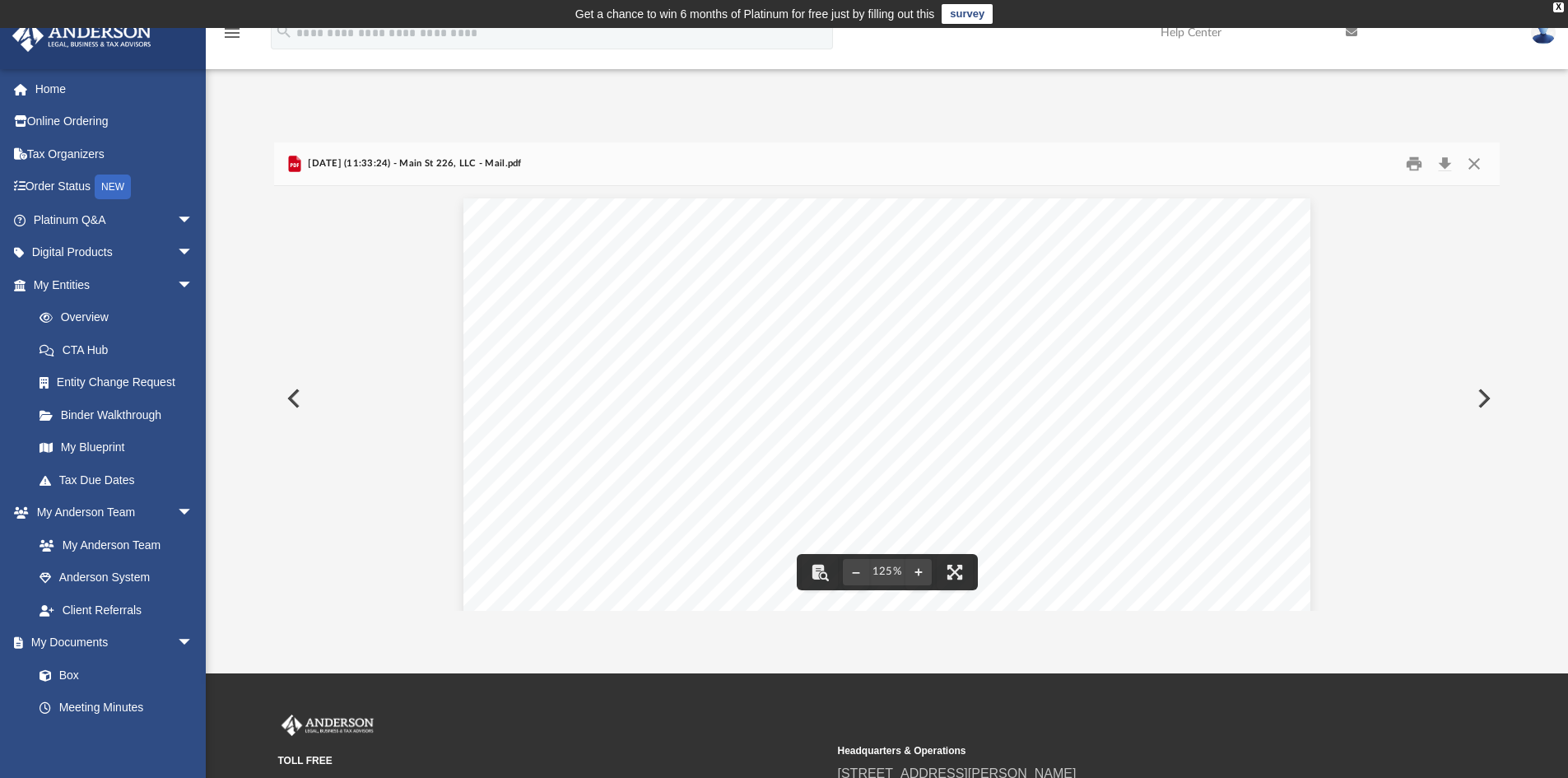
click at [1483, 398] on button "Preview" at bounding box center [1482, 398] width 36 height 46
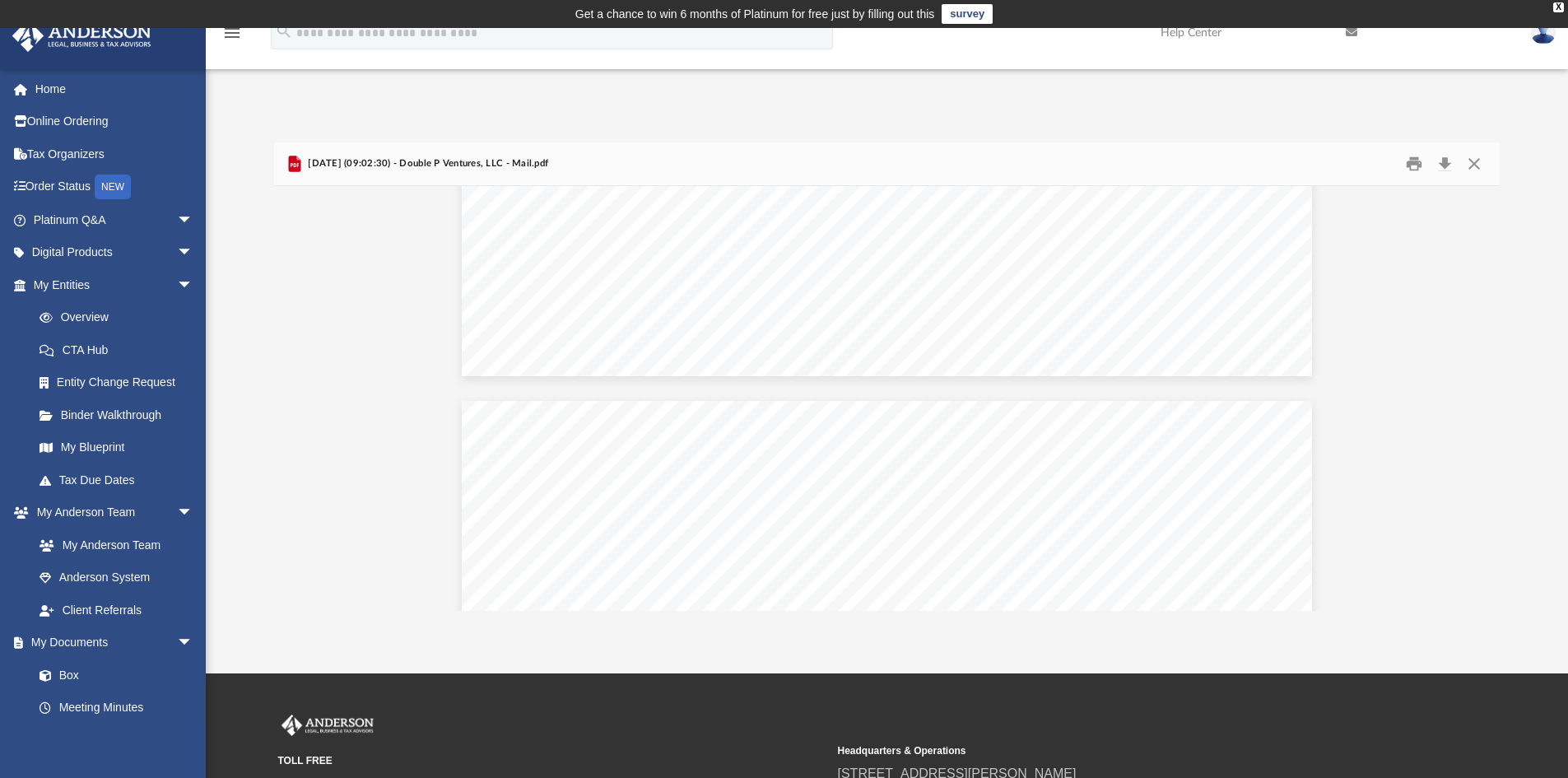
scroll to position [576, 0]
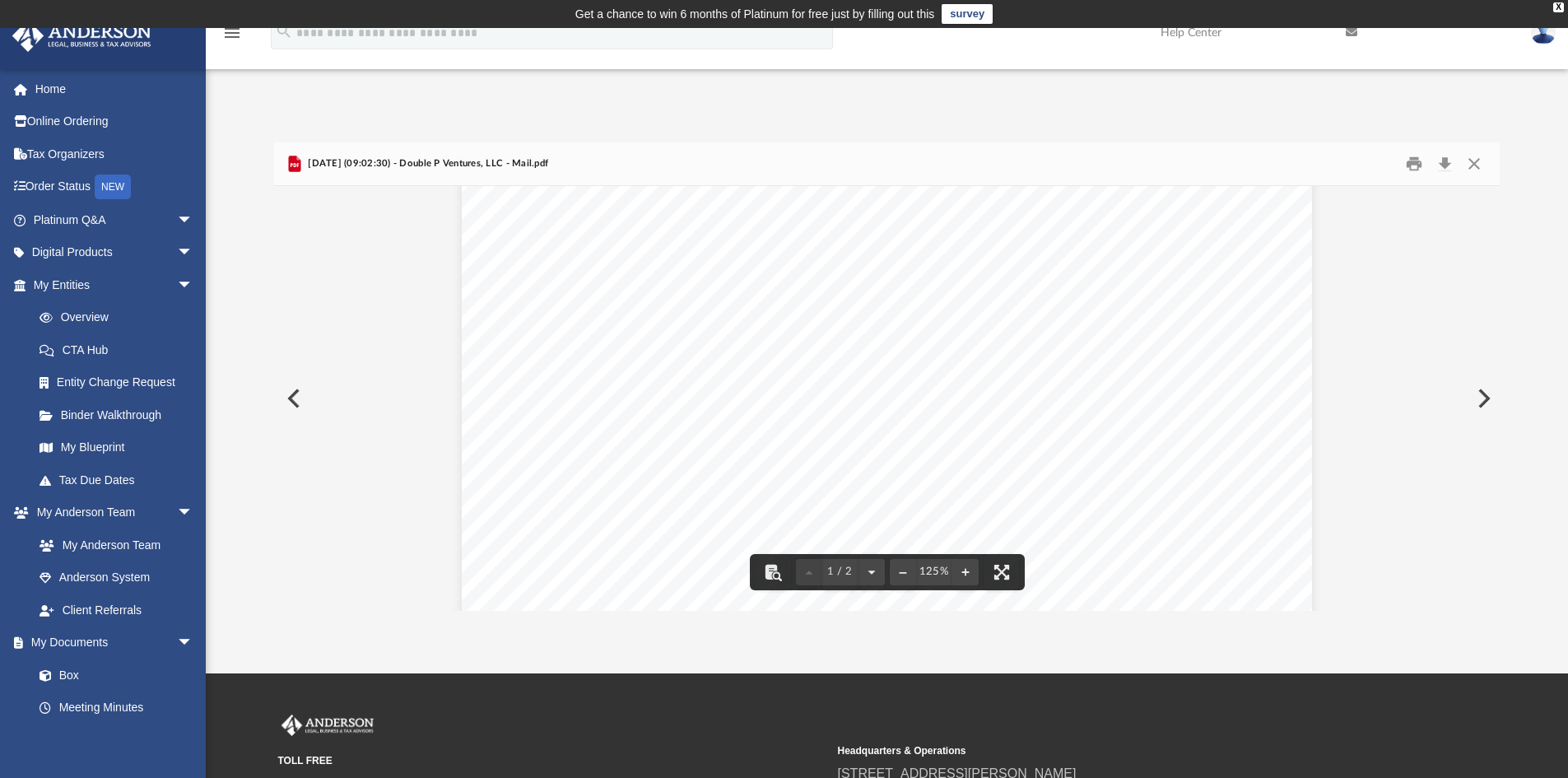
click at [1482, 400] on button "Preview" at bounding box center [1482, 398] width 36 height 46
click at [1414, 161] on button "Print" at bounding box center [1413, 164] width 33 height 25
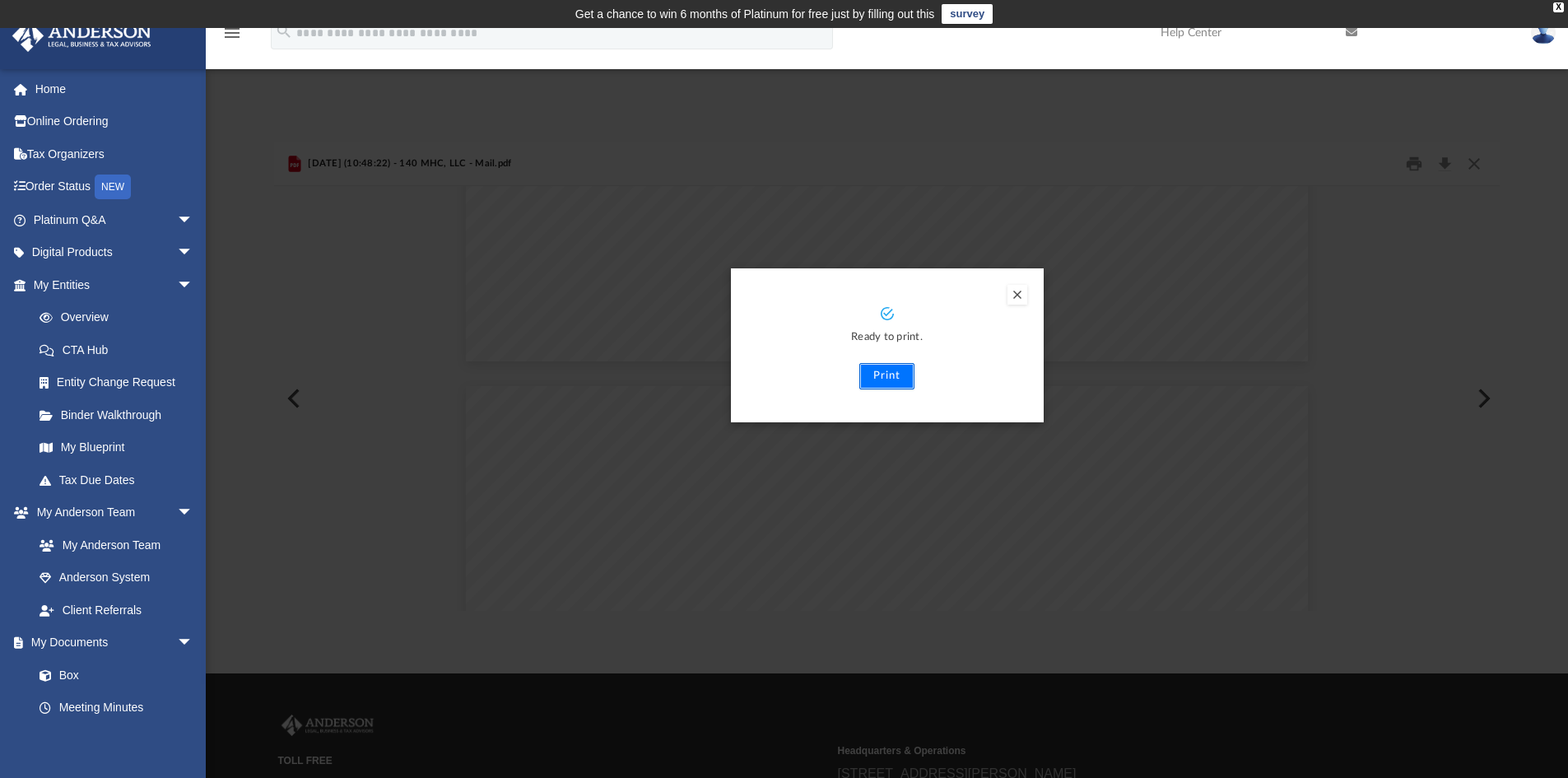
click at [886, 371] on button "Print" at bounding box center [887, 376] width 56 height 26
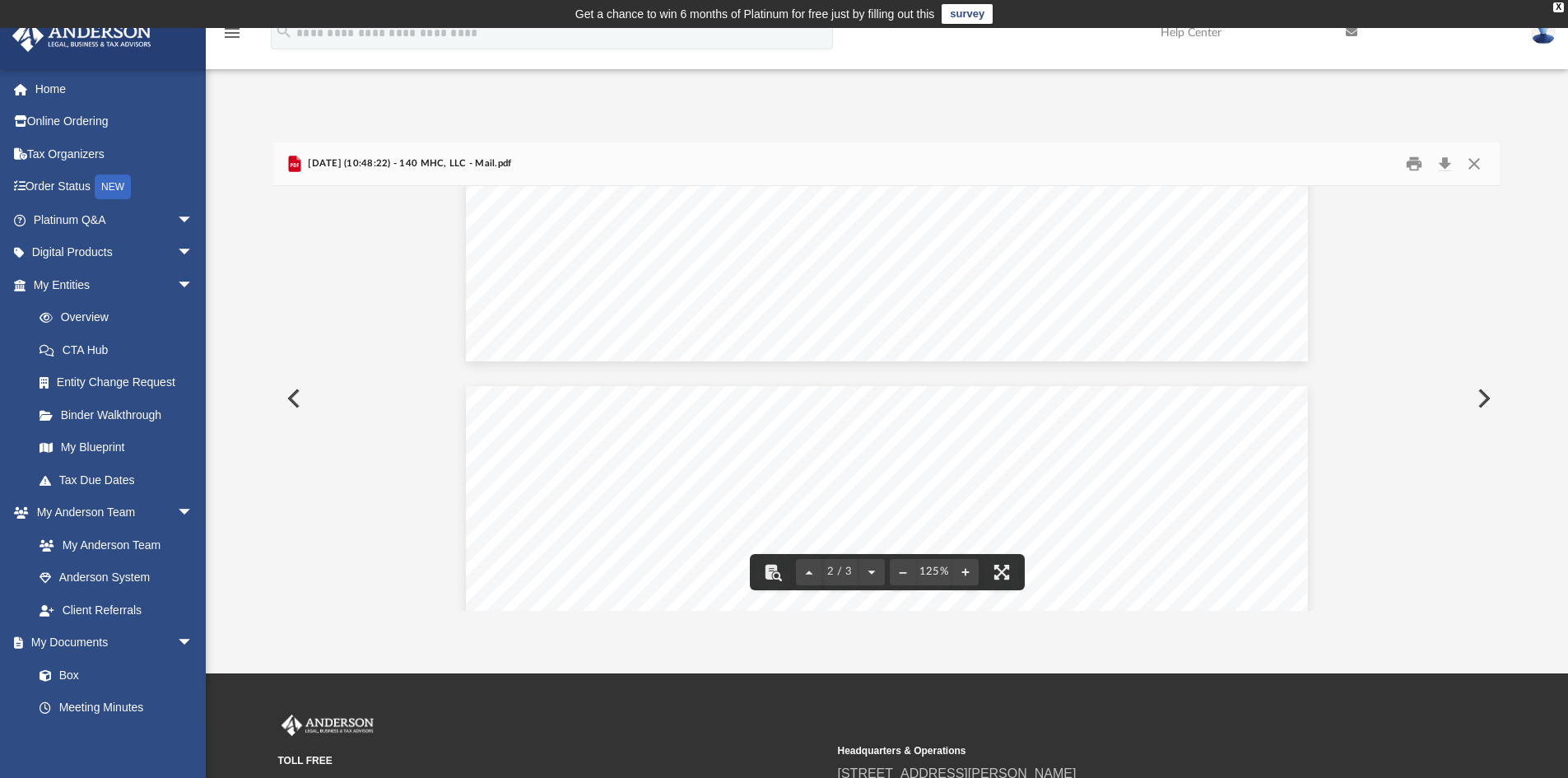
click at [1481, 399] on button "Preview" at bounding box center [1482, 398] width 36 height 46
click at [1412, 160] on button "Print" at bounding box center [1413, 164] width 33 height 25
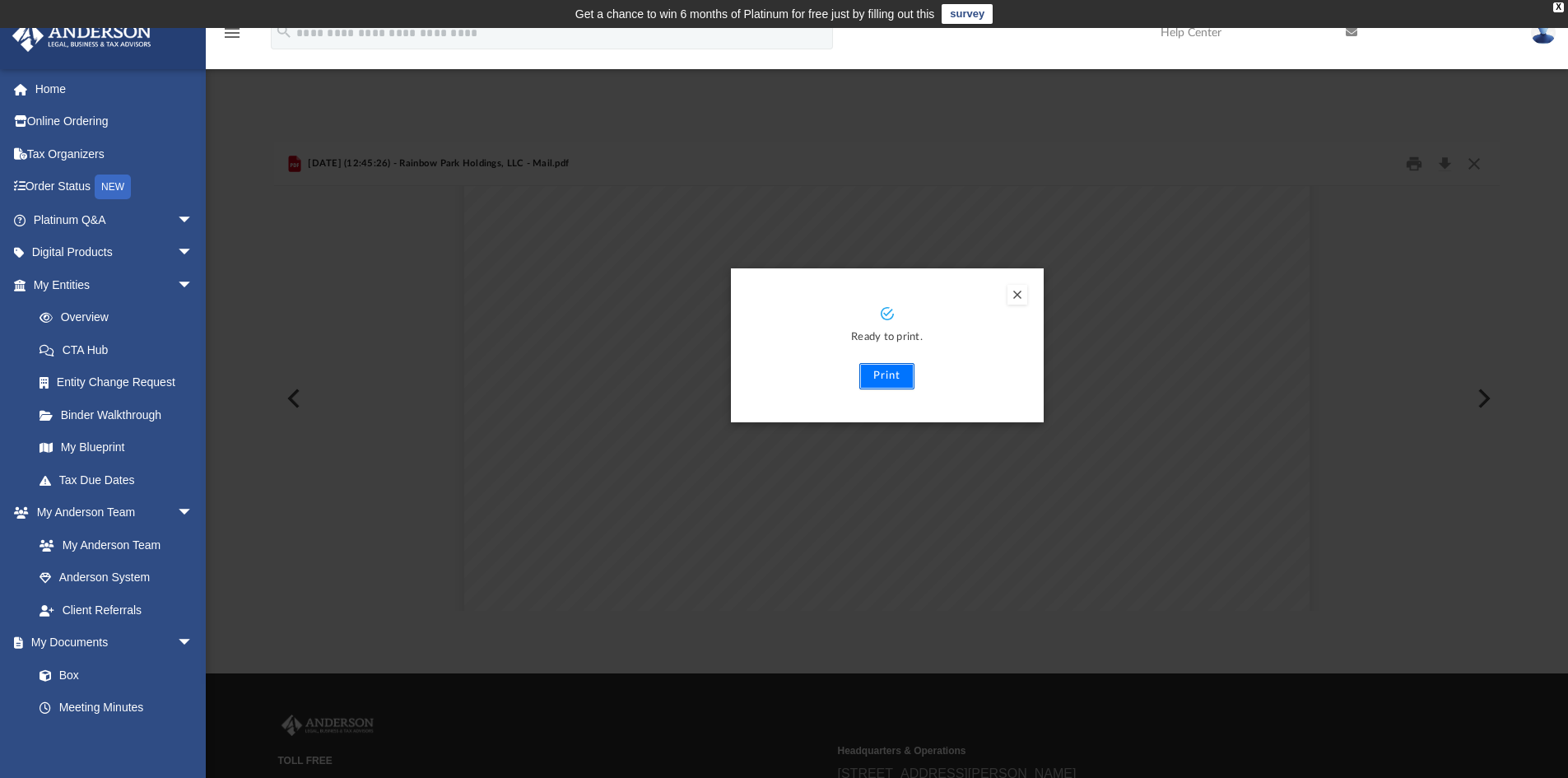
click at [887, 372] on button "Print" at bounding box center [887, 376] width 56 height 26
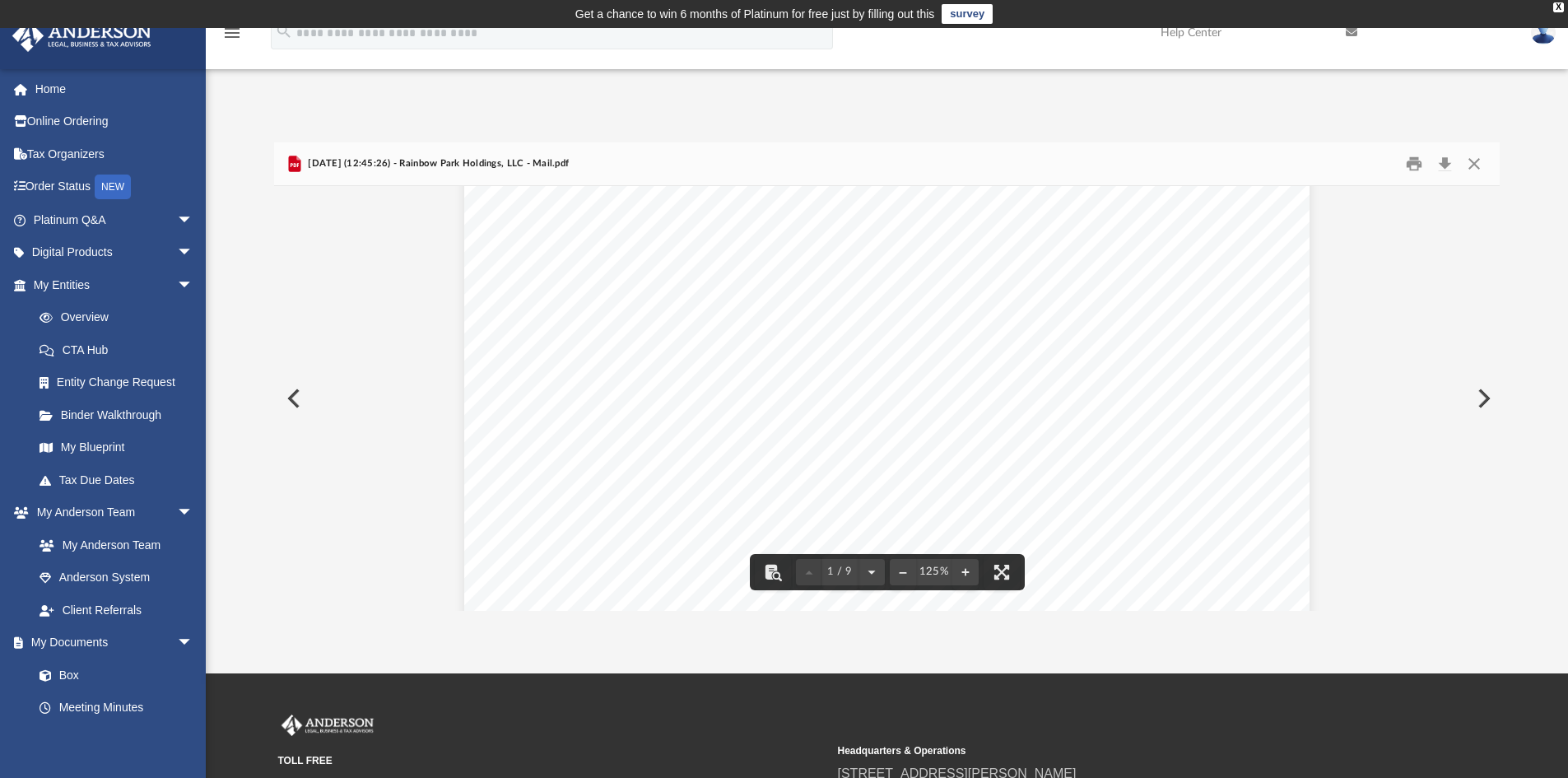
click at [1483, 394] on button "Preview" at bounding box center [1482, 398] width 36 height 46
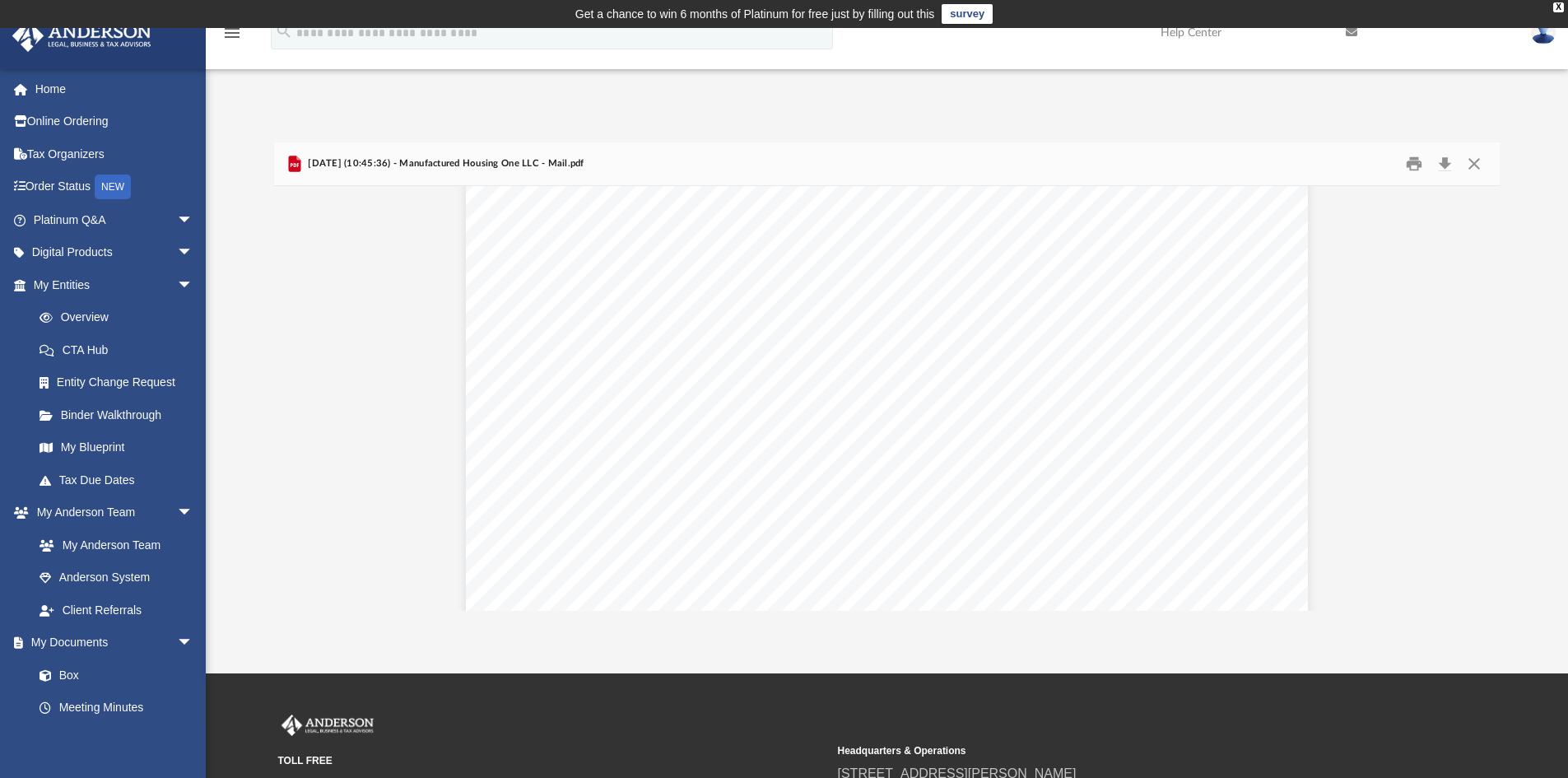
scroll to position [1399, 0]
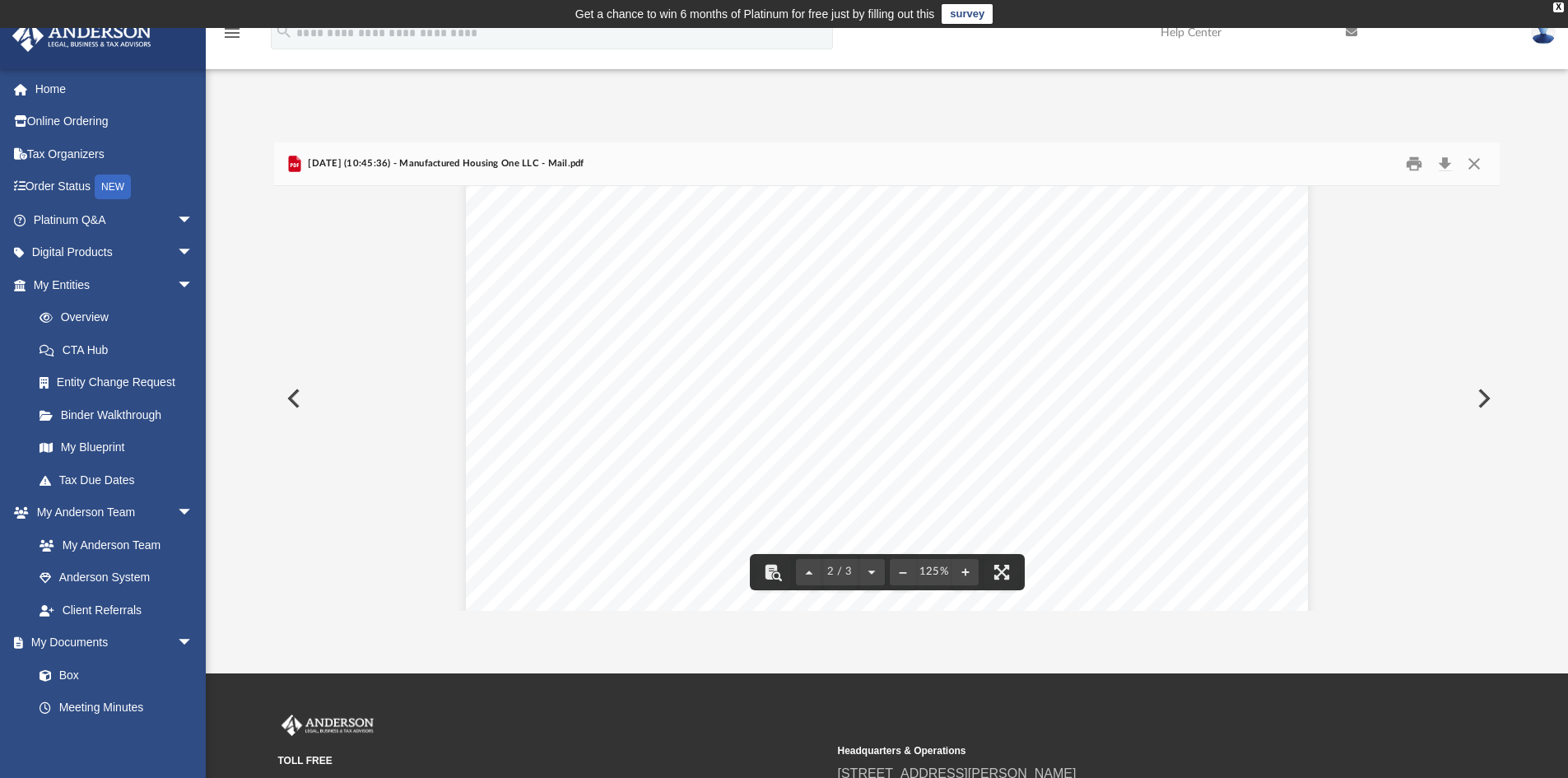
click at [1481, 394] on button "Preview" at bounding box center [1482, 398] width 36 height 46
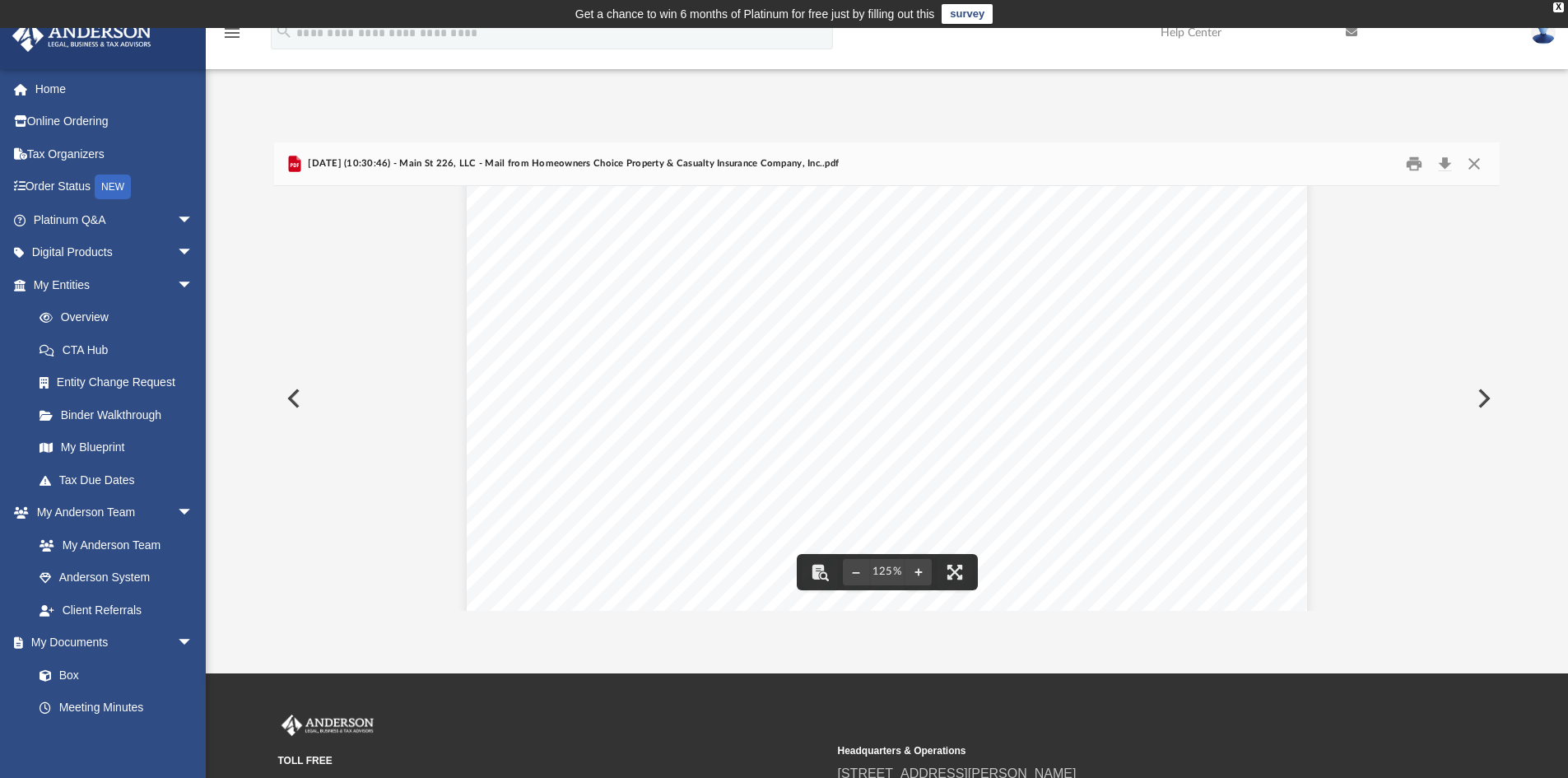
scroll to position [0, 0]
click at [1411, 160] on button "Print" at bounding box center [1413, 164] width 33 height 25
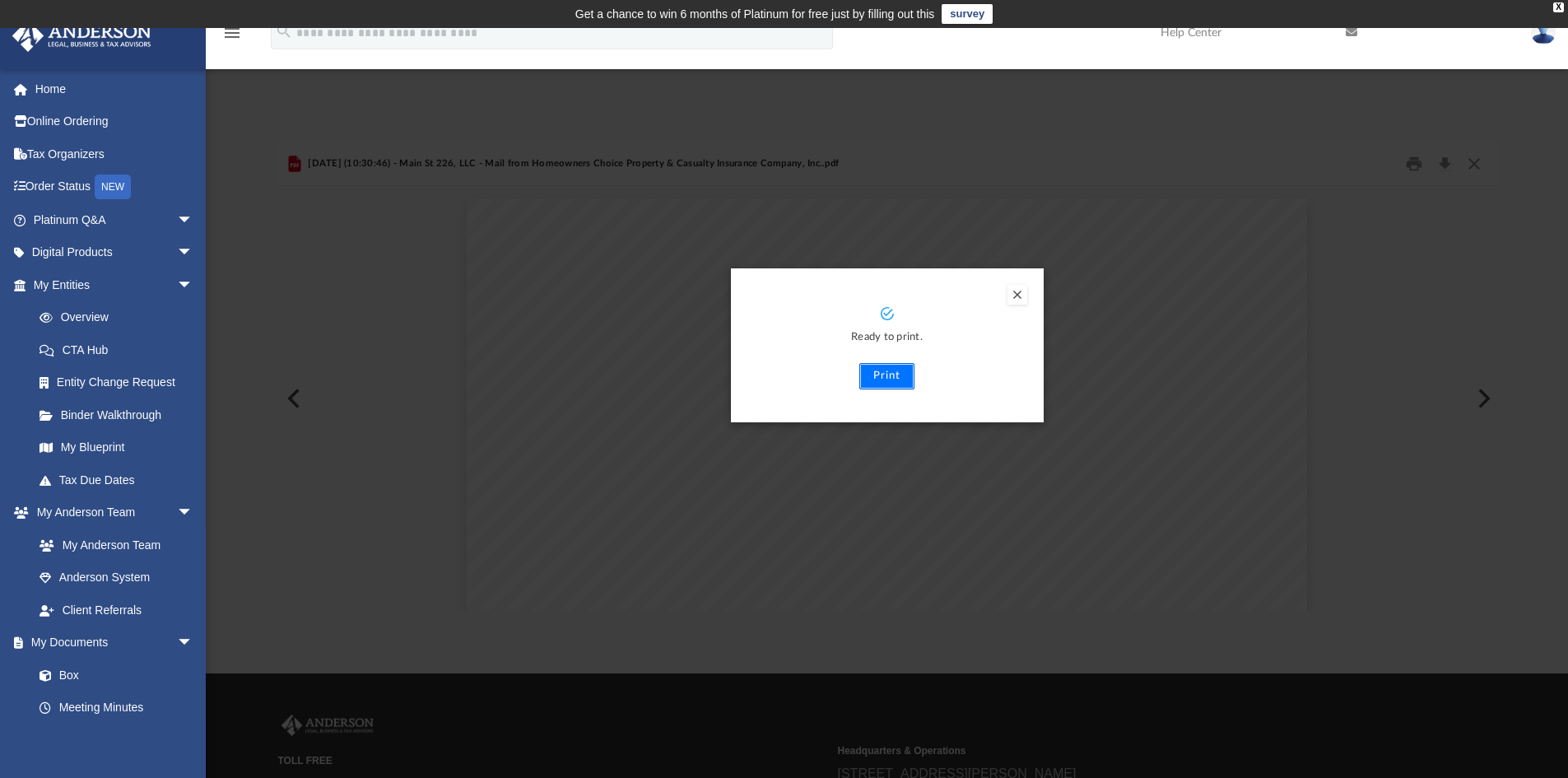
click at [881, 375] on button "Print" at bounding box center [887, 376] width 56 height 26
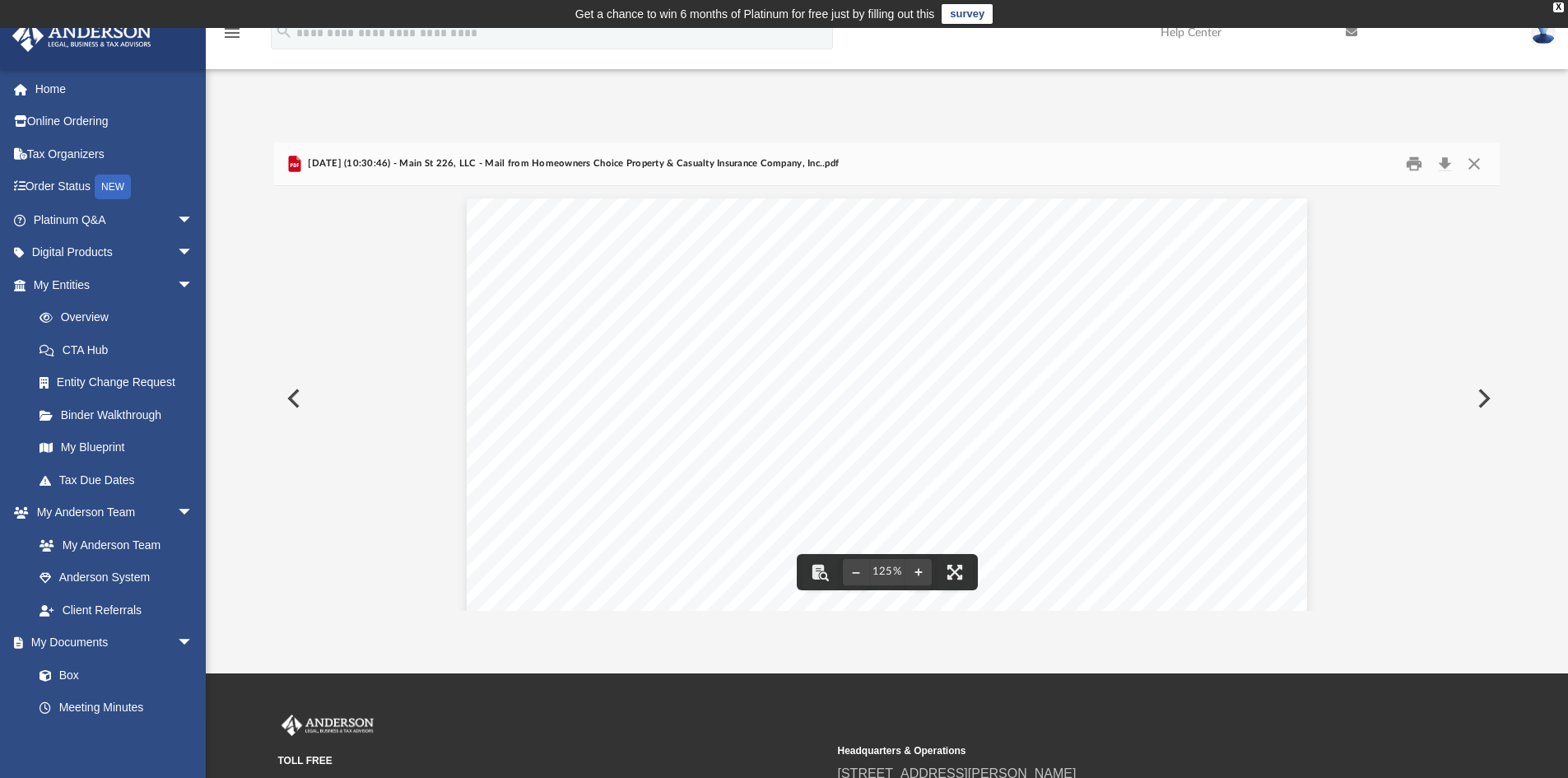
click at [1482, 395] on button "Preview" at bounding box center [1482, 398] width 36 height 46
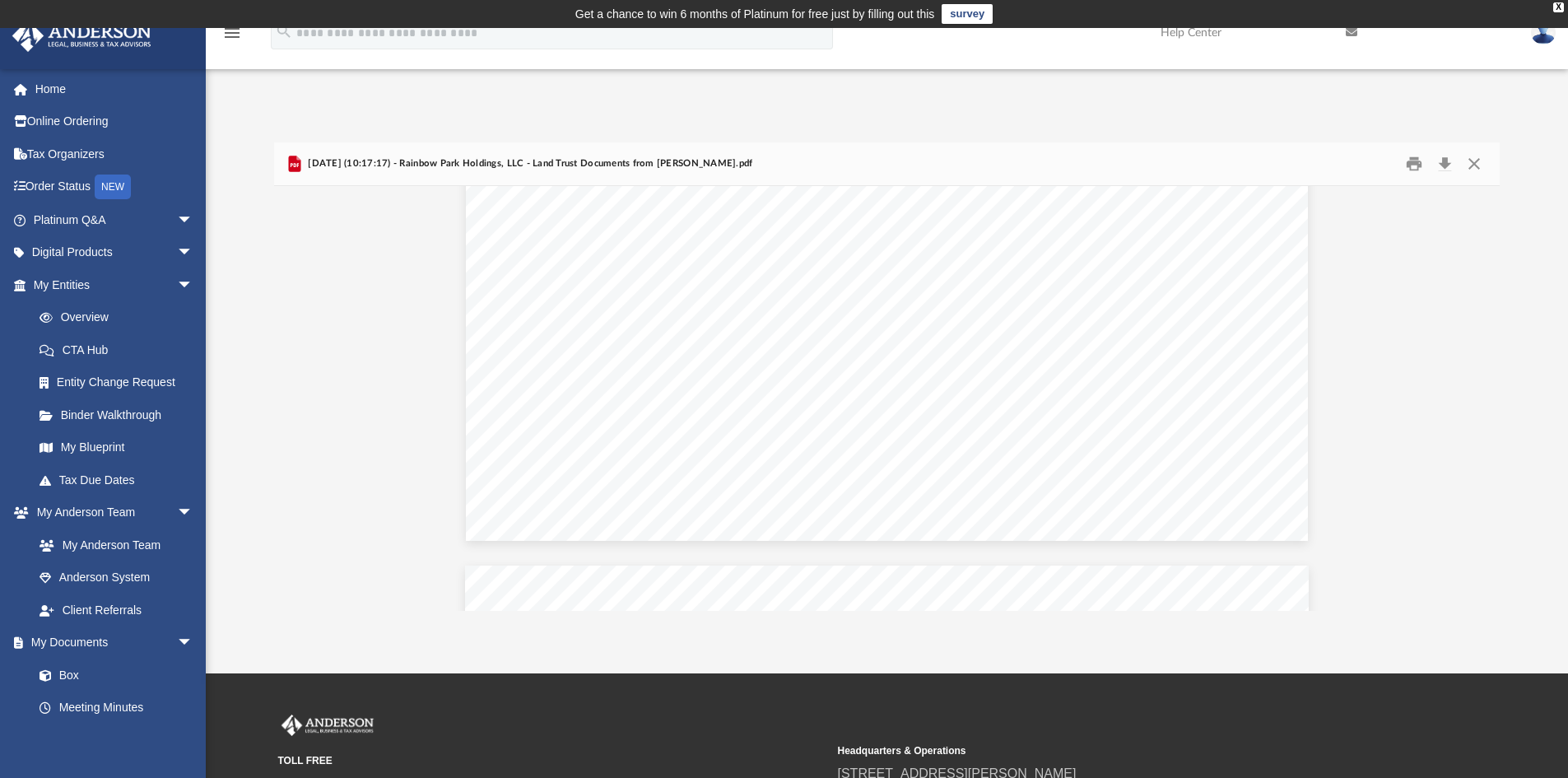
scroll to position [411, 0]
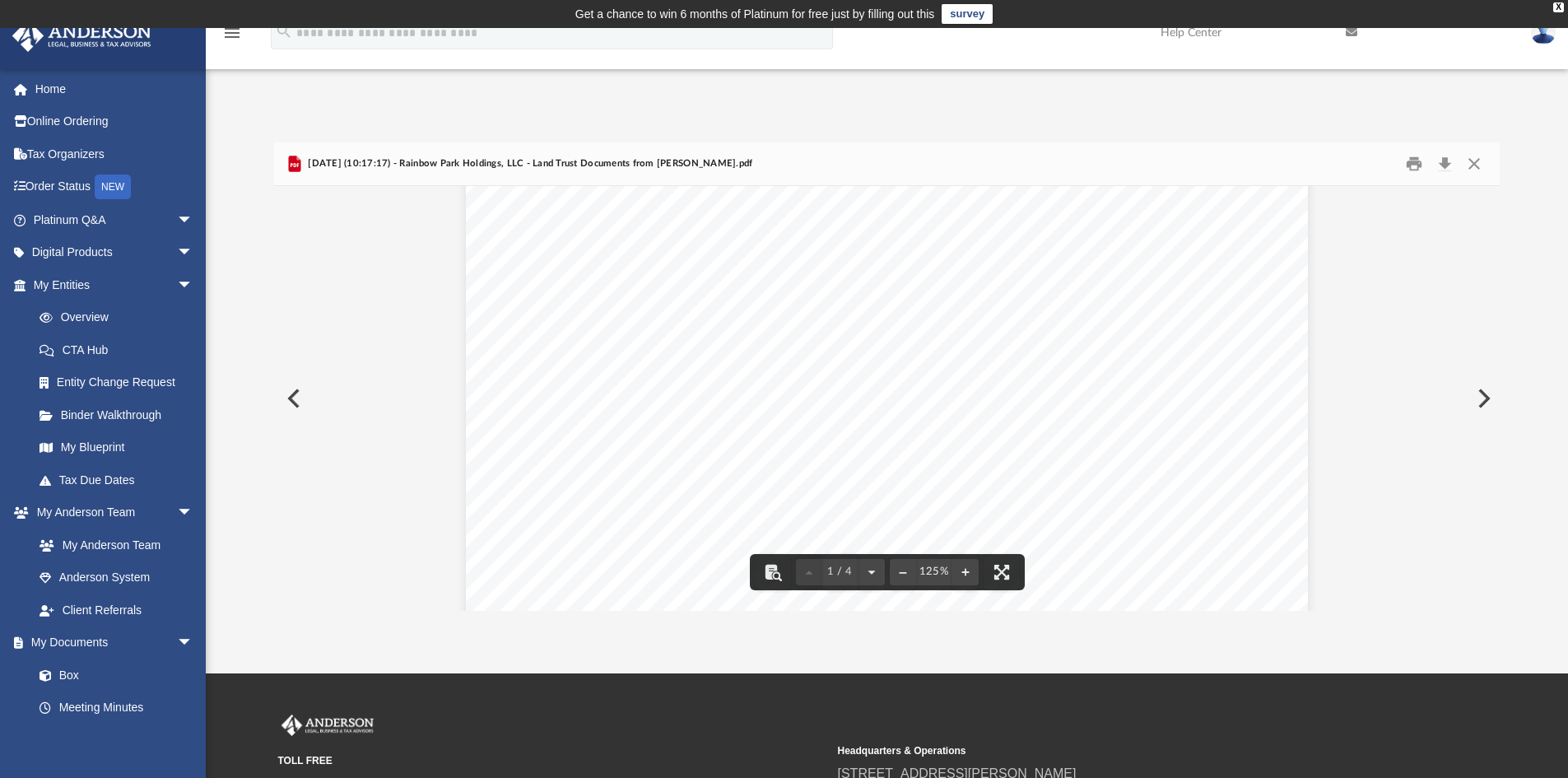
click at [1481, 396] on button "Preview" at bounding box center [1482, 398] width 36 height 46
click at [1175, 399] on div "Page 2" at bounding box center [887, 655] width 841 height 1081
click at [294, 398] on button "Preview" at bounding box center [292, 398] width 36 height 46
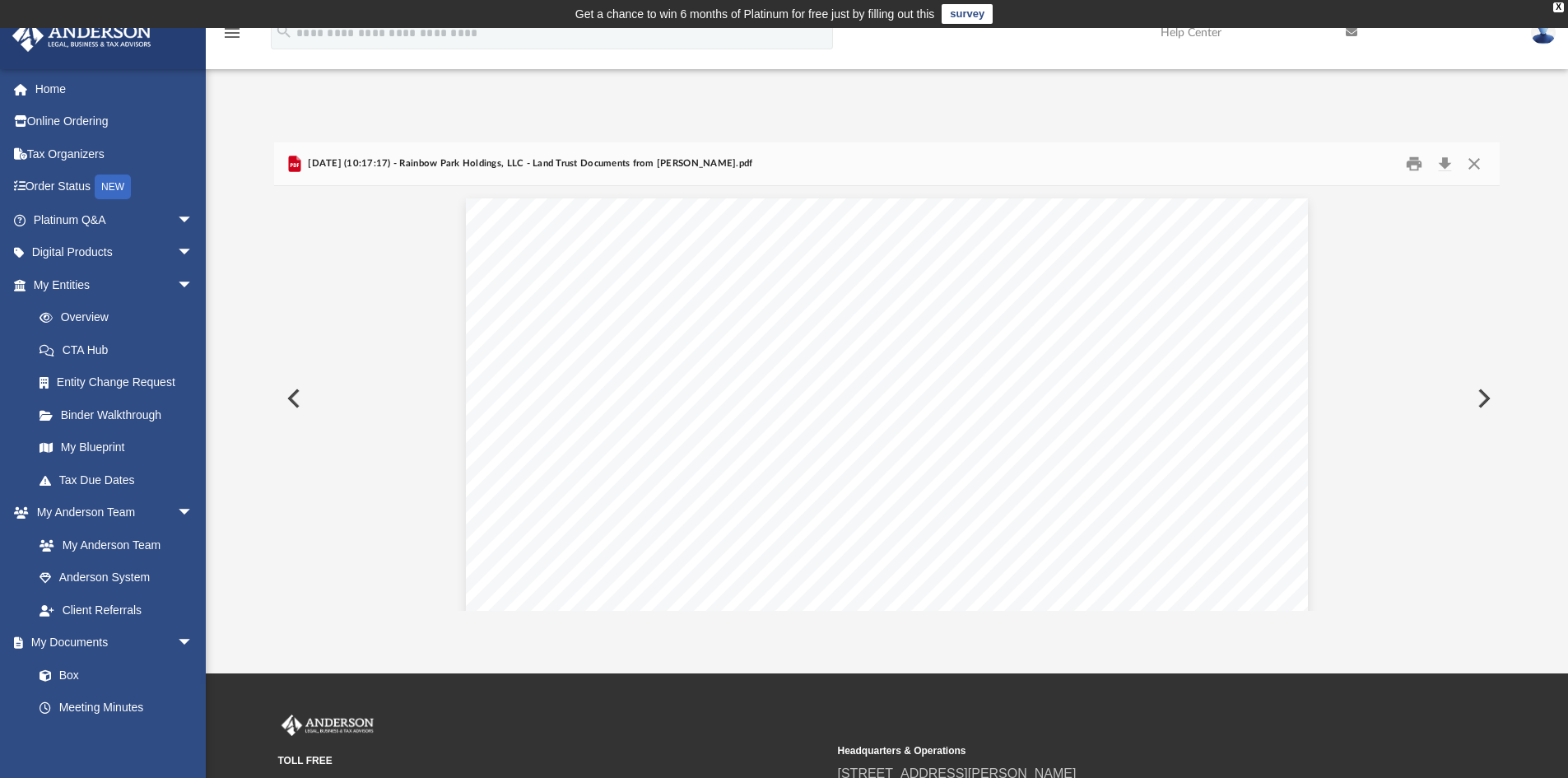
click at [294, 398] on button "Preview" at bounding box center [292, 398] width 36 height 46
